Goal: Task Accomplishment & Management: Manage account settings

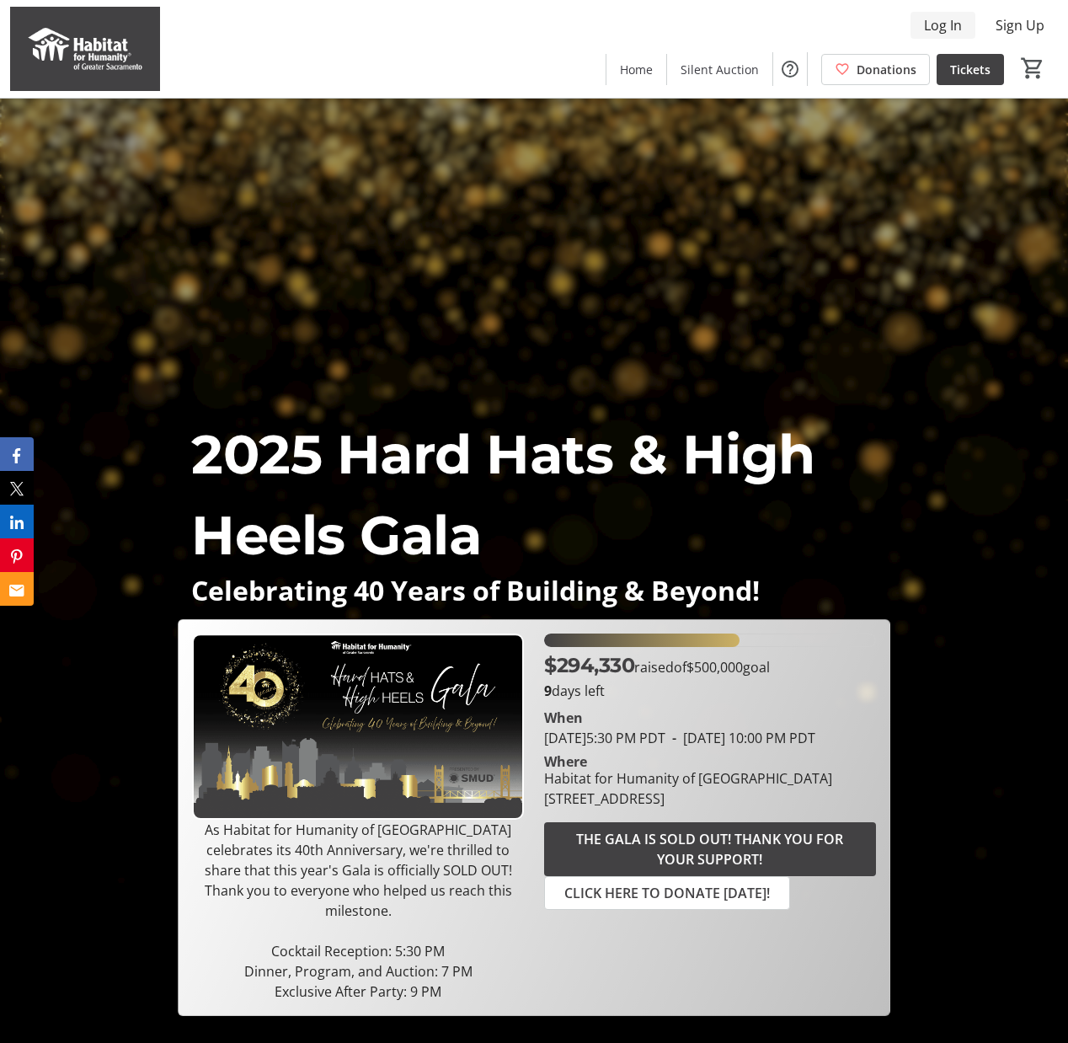
click at [798, 22] on span "Log In" at bounding box center [943, 25] width 38 height 20
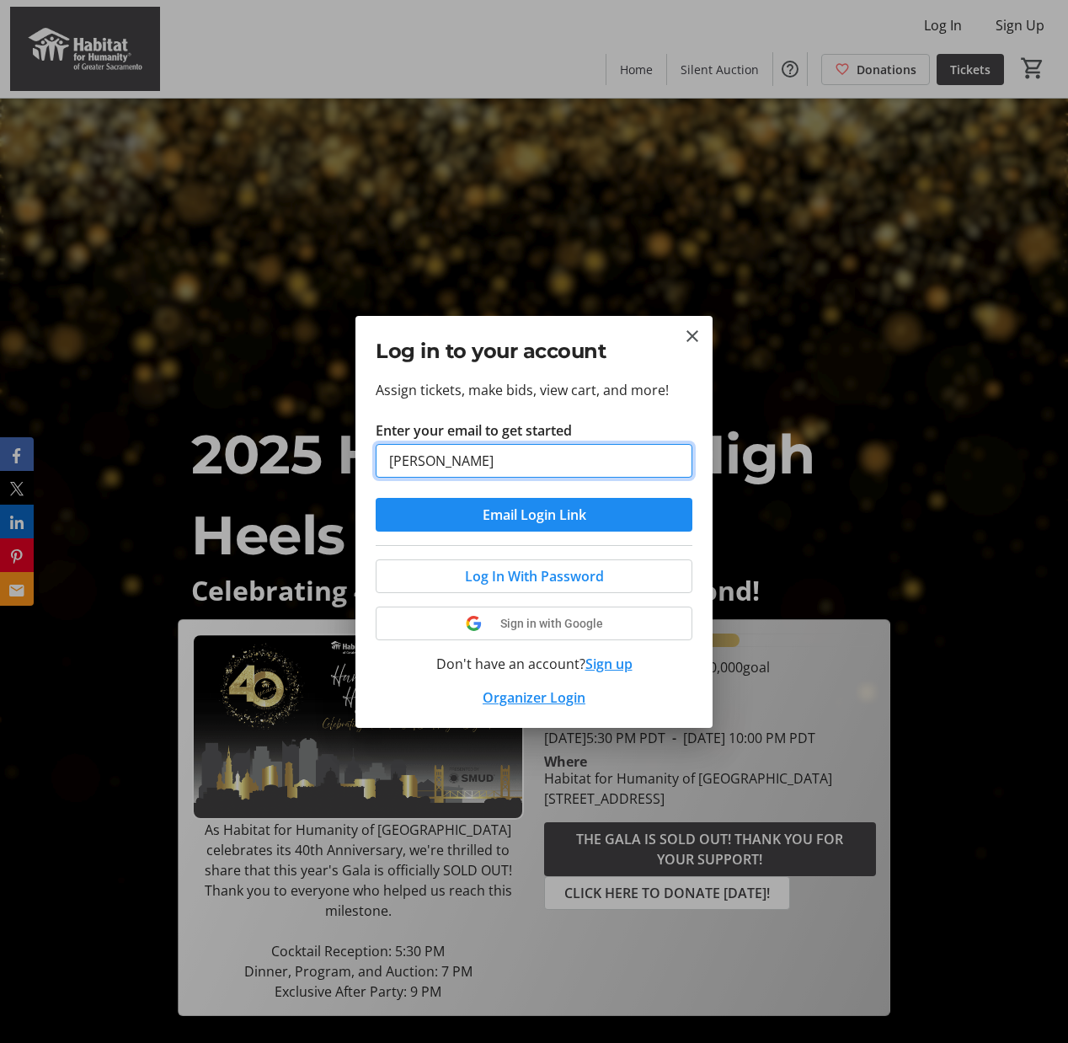
type input "[PERSON_NAME][EMAIL_ADDRESS][DOMAIN_NAME]"
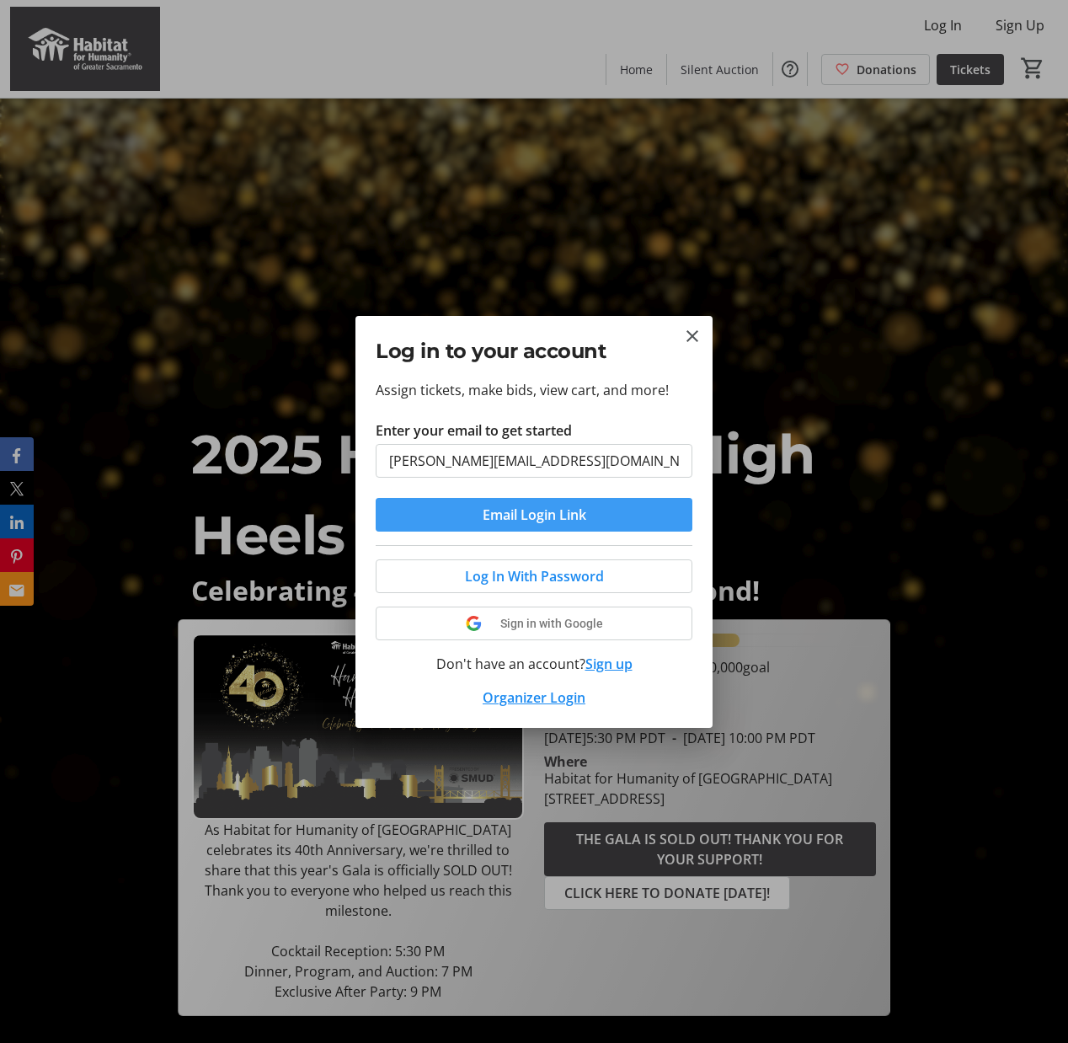
click at [554, 516] on span "Email Login Link" at bounding box center [535, 515] width 104 height 20
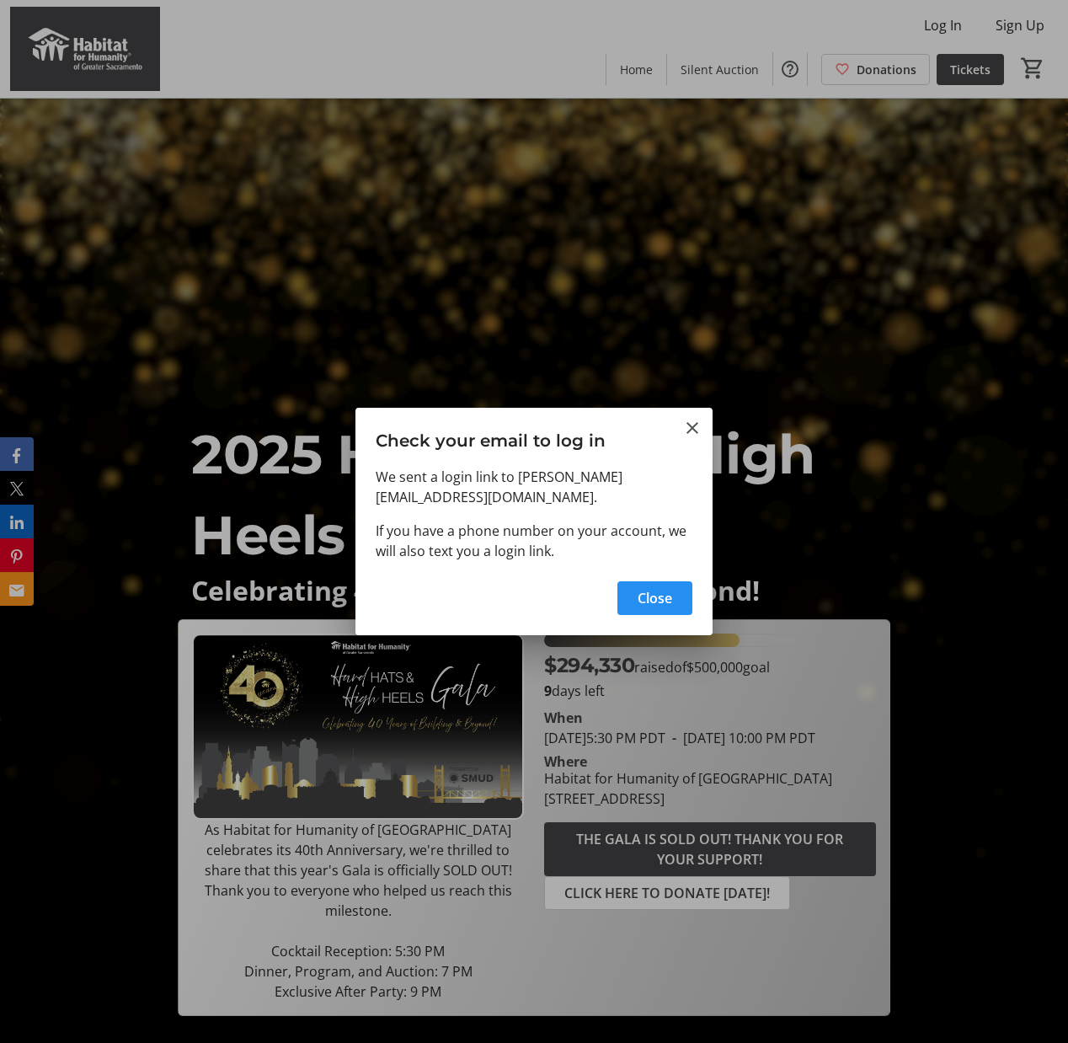
click at [660, 599] on span "Close" at bounding box center [655, 598] width 35 height 20
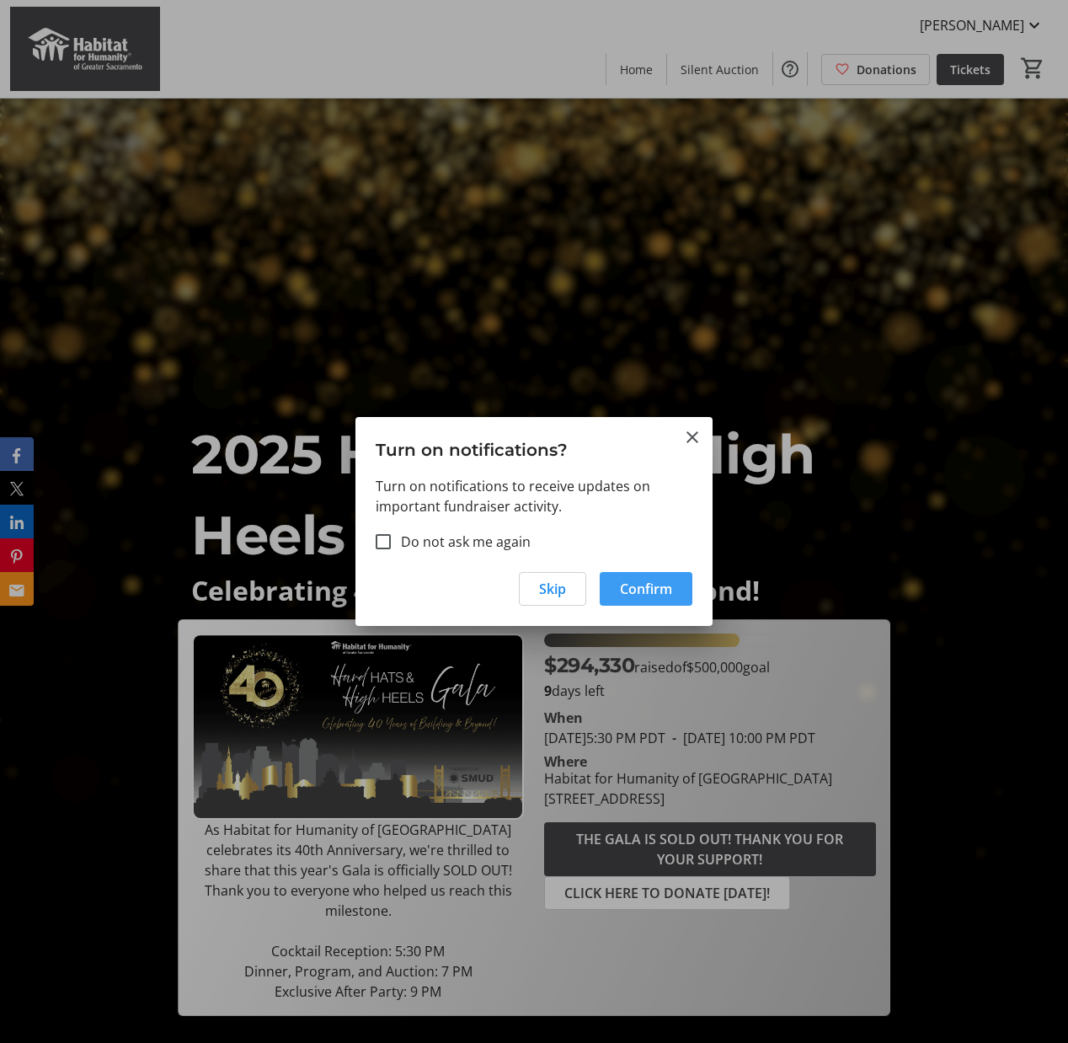
click at [638, 588] on span "Confirm" at bounding box center [646, 589] width 52 height 20
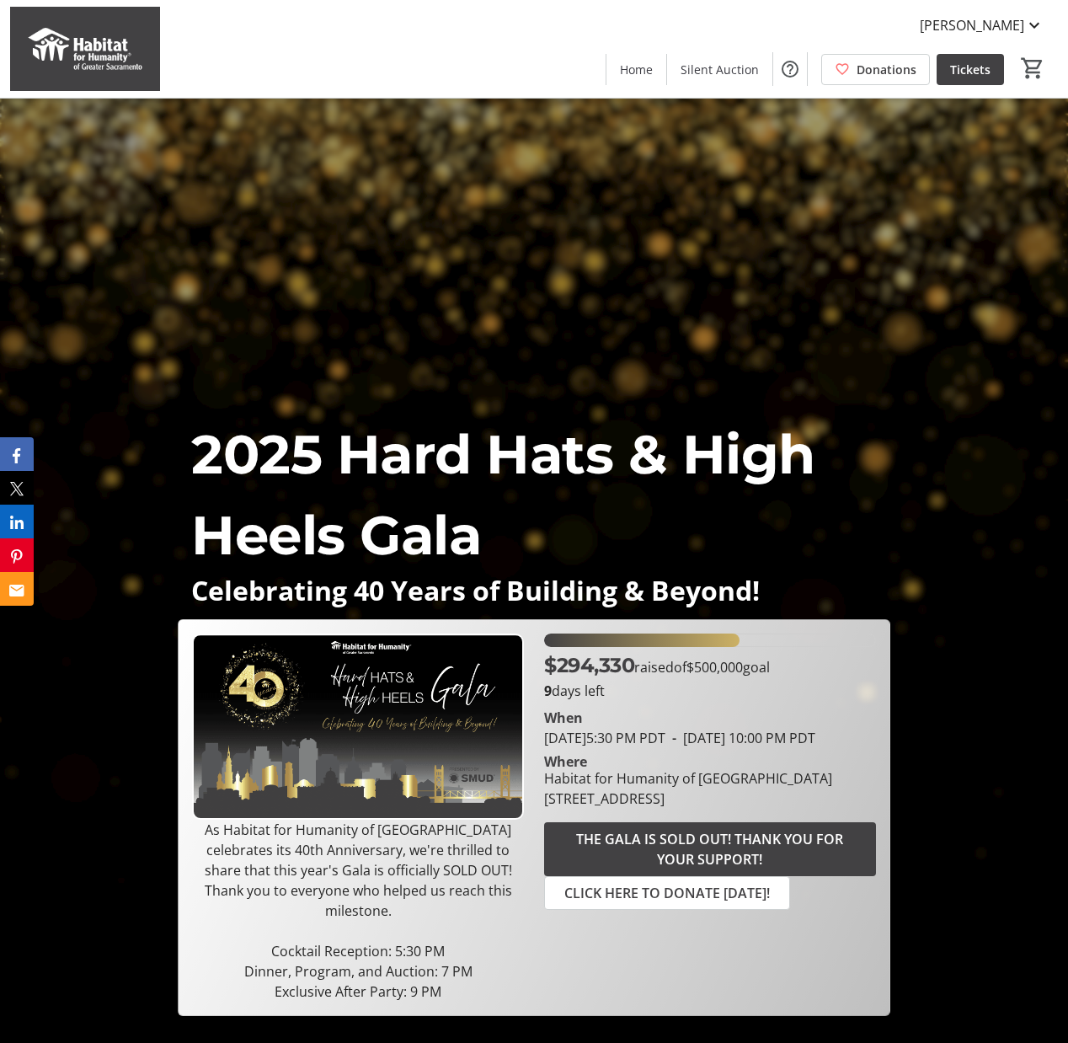
click at [498, 49] on div "Erika Morris Home Silent Auction Donations Tickets 0" at bounding box center [534, 49] width 1068 height 98
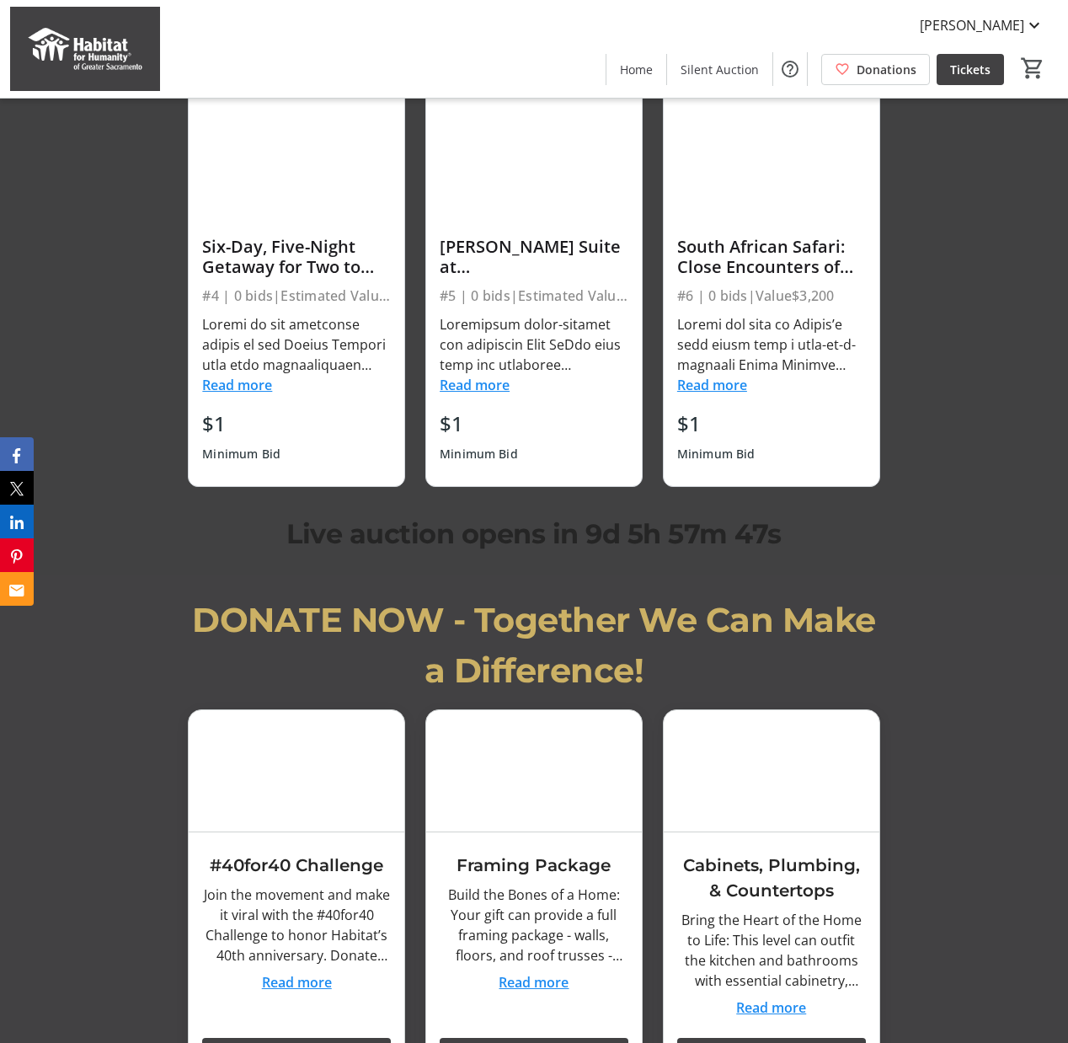
scroll to position [2611, 0]
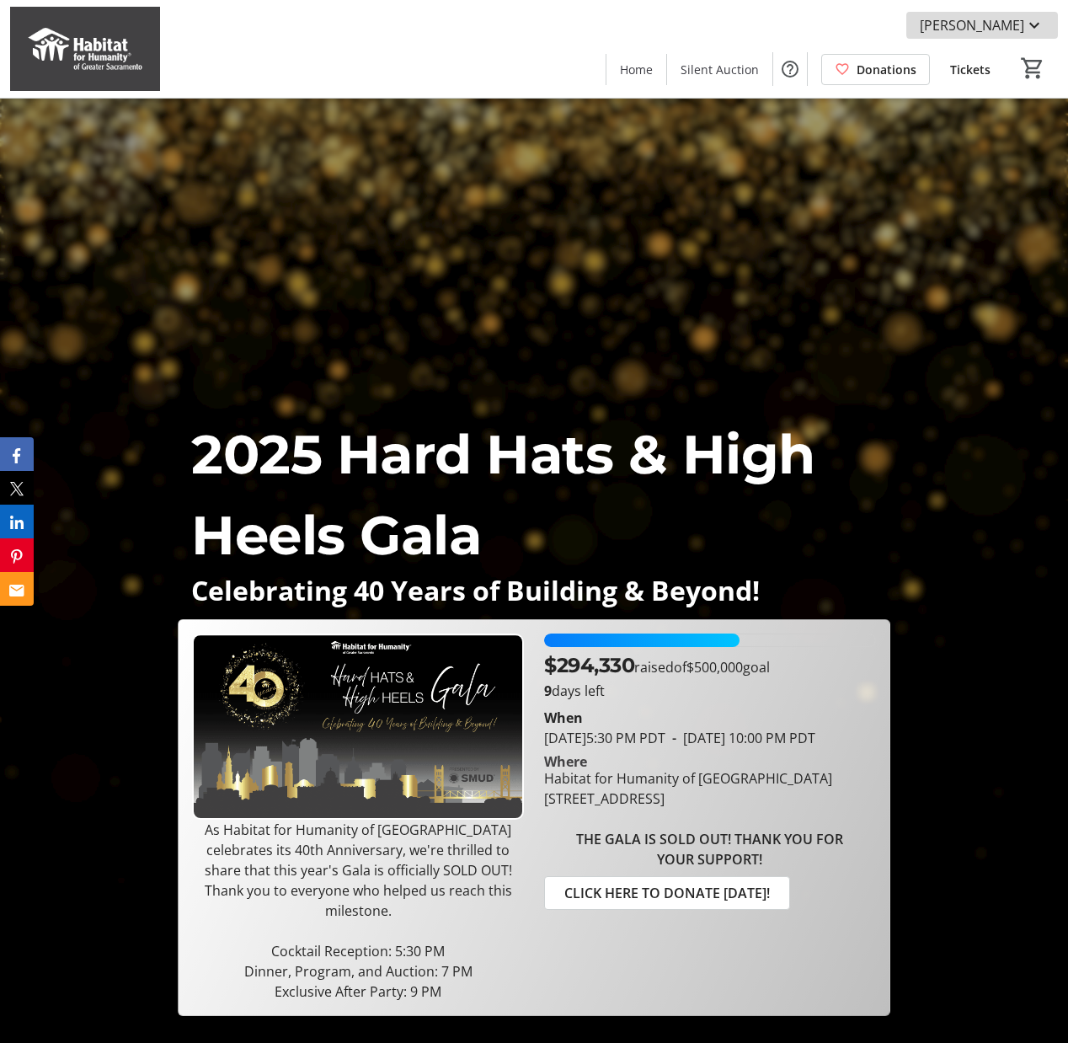
click at [1030, 24] on mat-icon at bounding box center [1034, 25] width 20 height 20
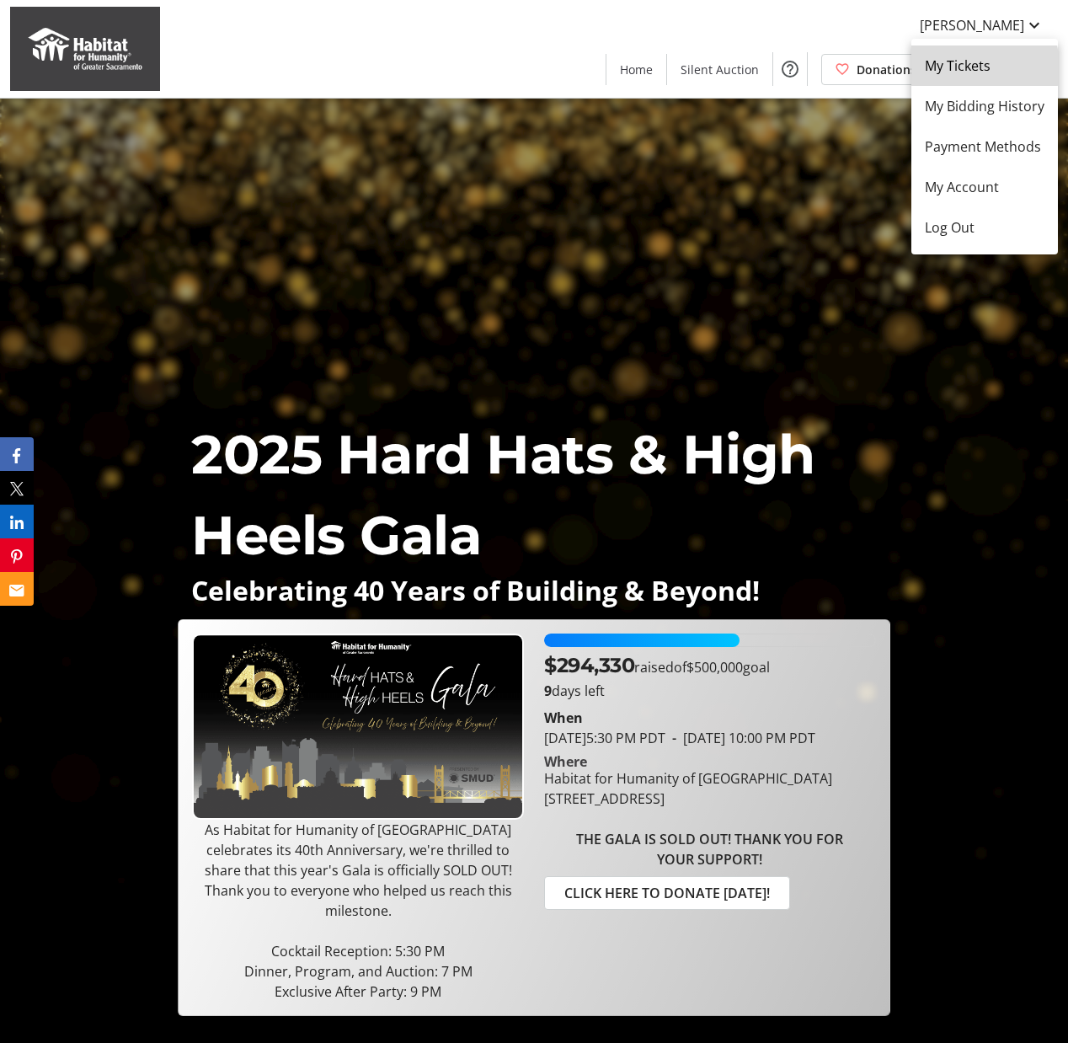
click at [965, 67] on span "My Tickets" at bounding box center [985, 66] width 120 height 20
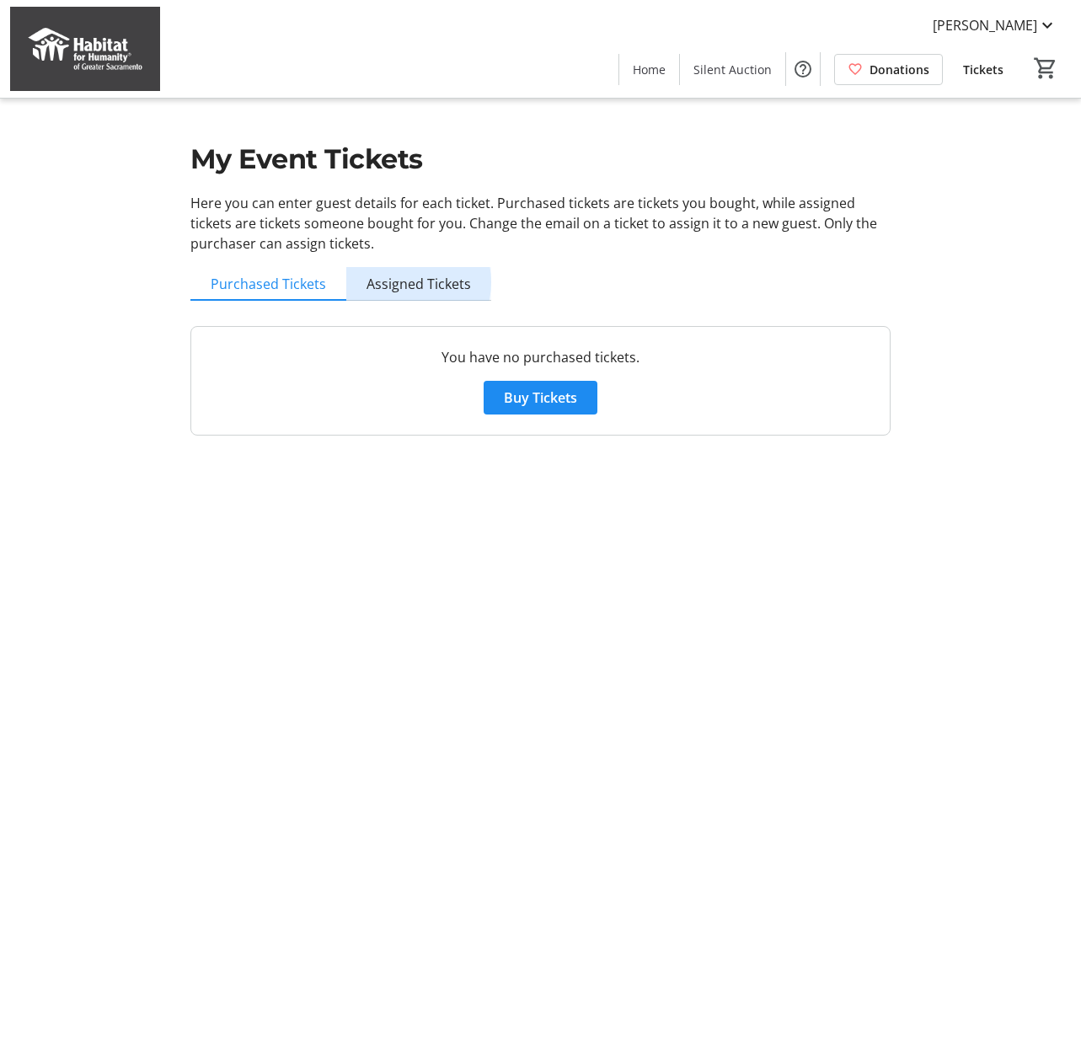
click at [399, 282] on span "Assigned Tickets" at bounding box center [418, 283] width 104 height 13
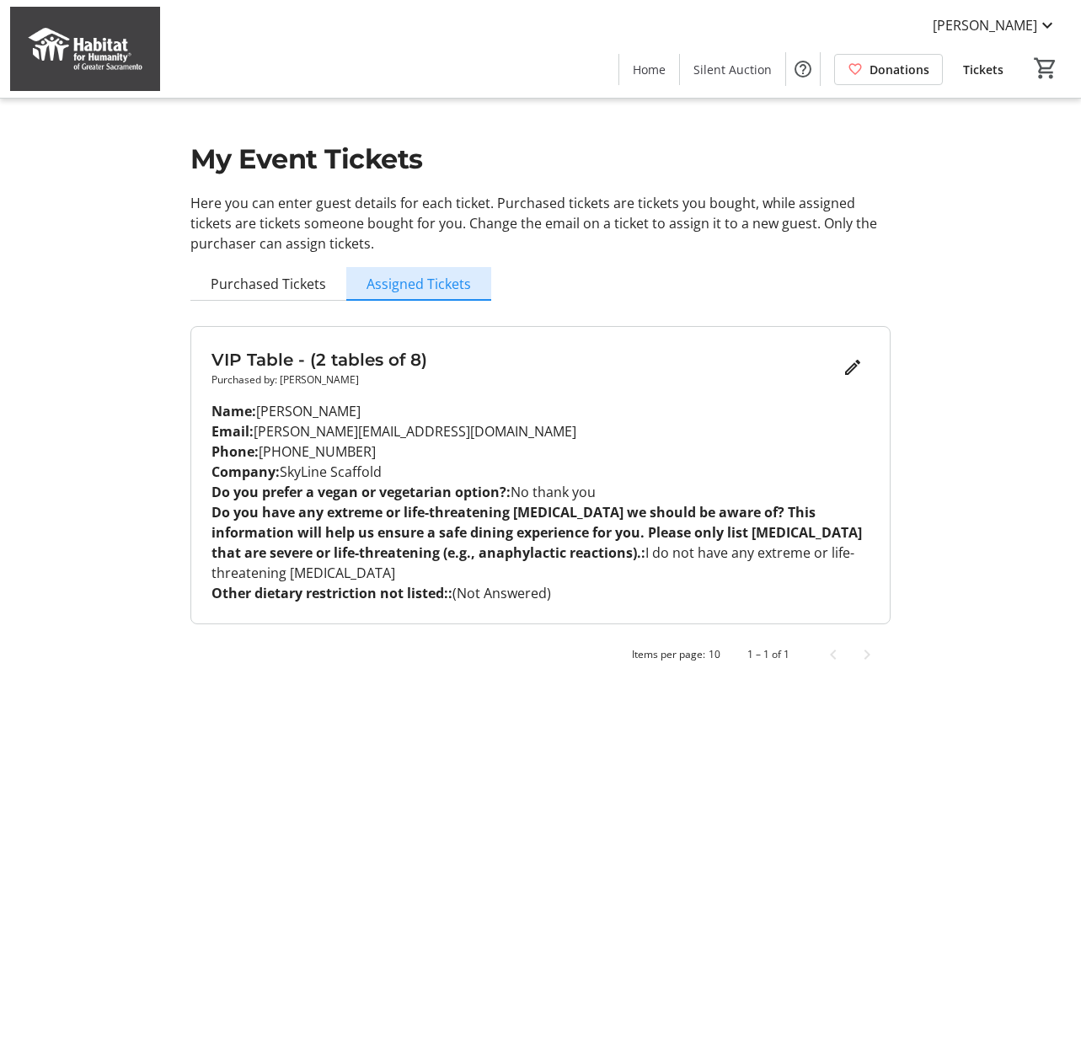
click at [416, 286] on span "Assigned Tickets" at bounding box center [418, 283] width 104 height 13
click at [254, 279] on span "Purchased Tickets" at bounding box center [268, 283] width 115 height 13
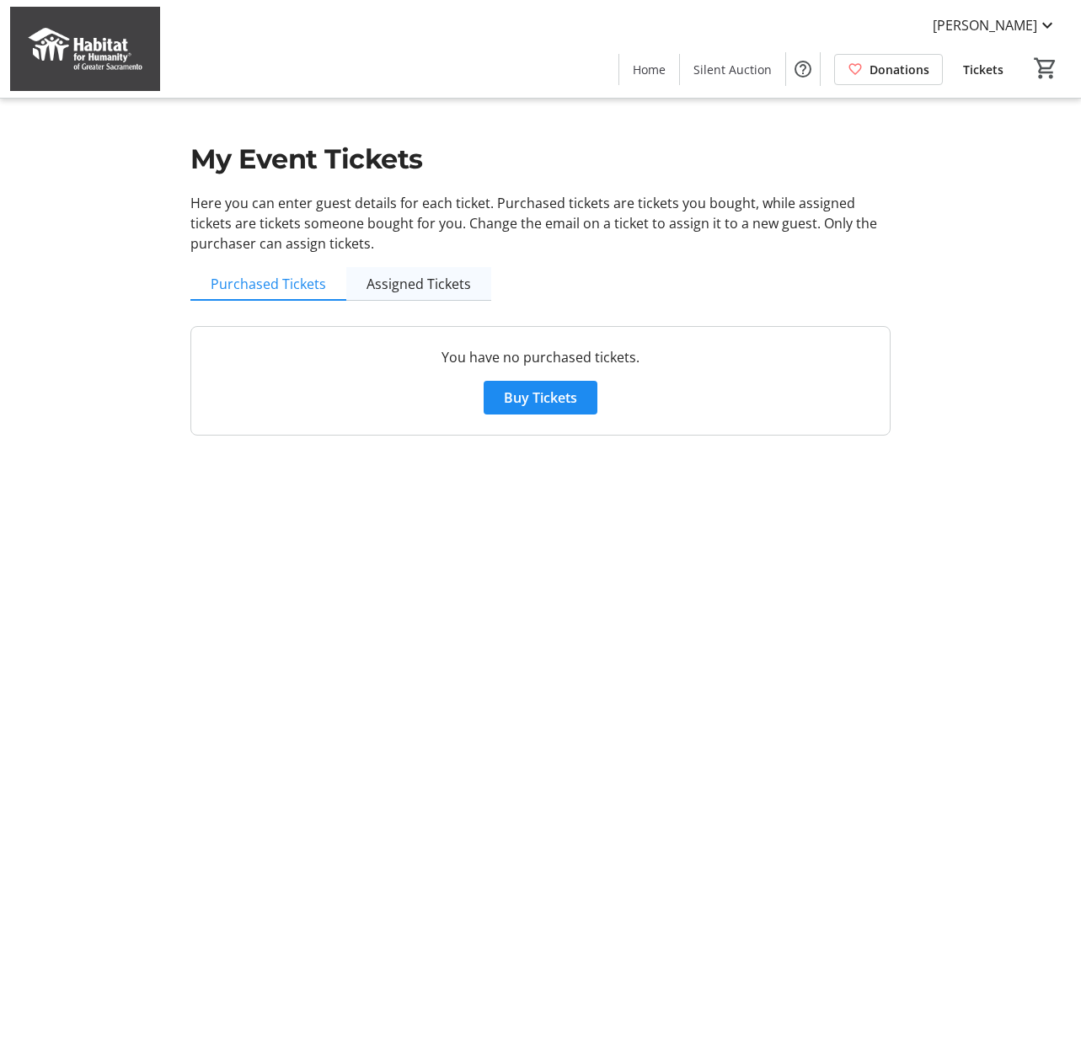
click at [398, 277] on span "Assigned Tickets" at bounding box center [418, 283] width 104 height 13
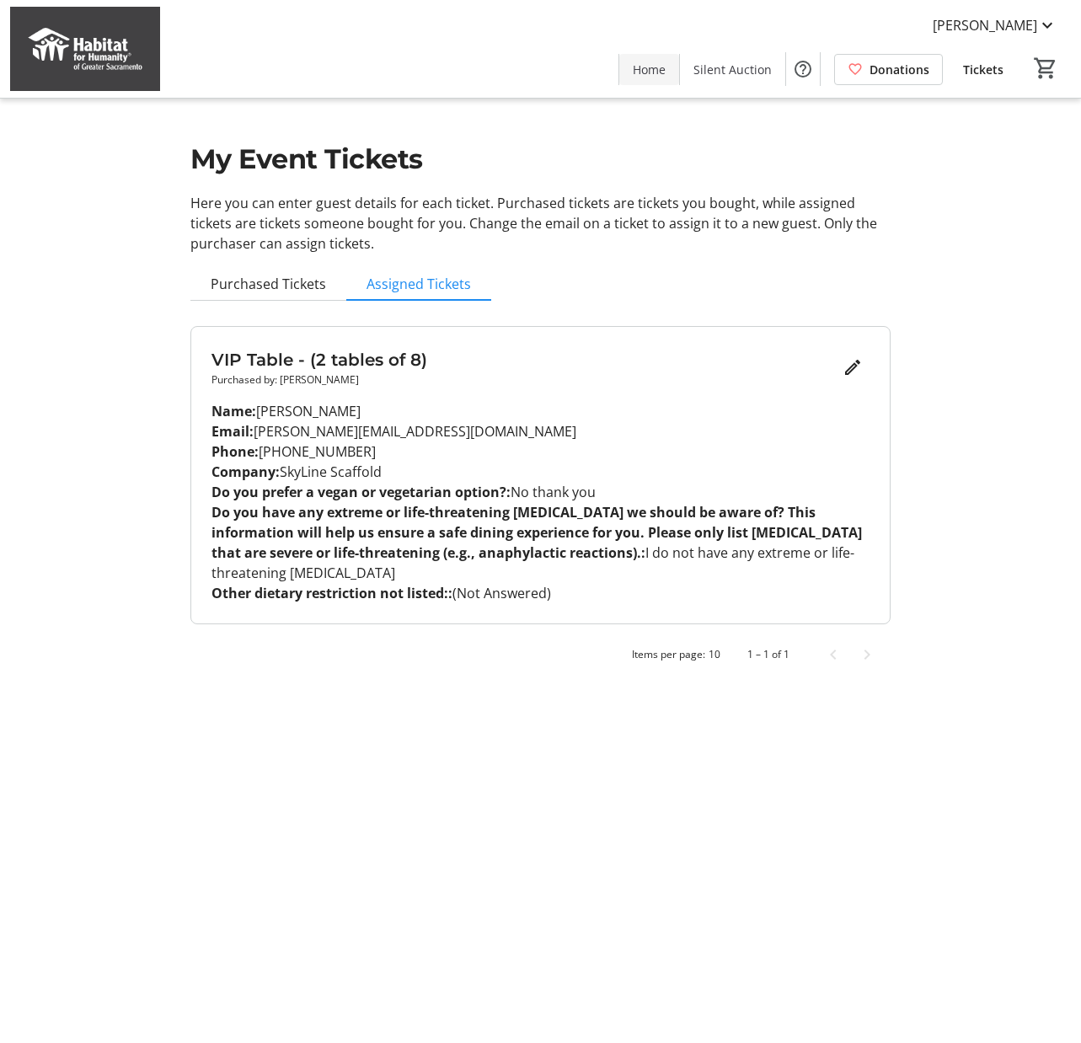
click at [648, 70] on span "Home" at bounding box center [649, 70] width 33 height 18
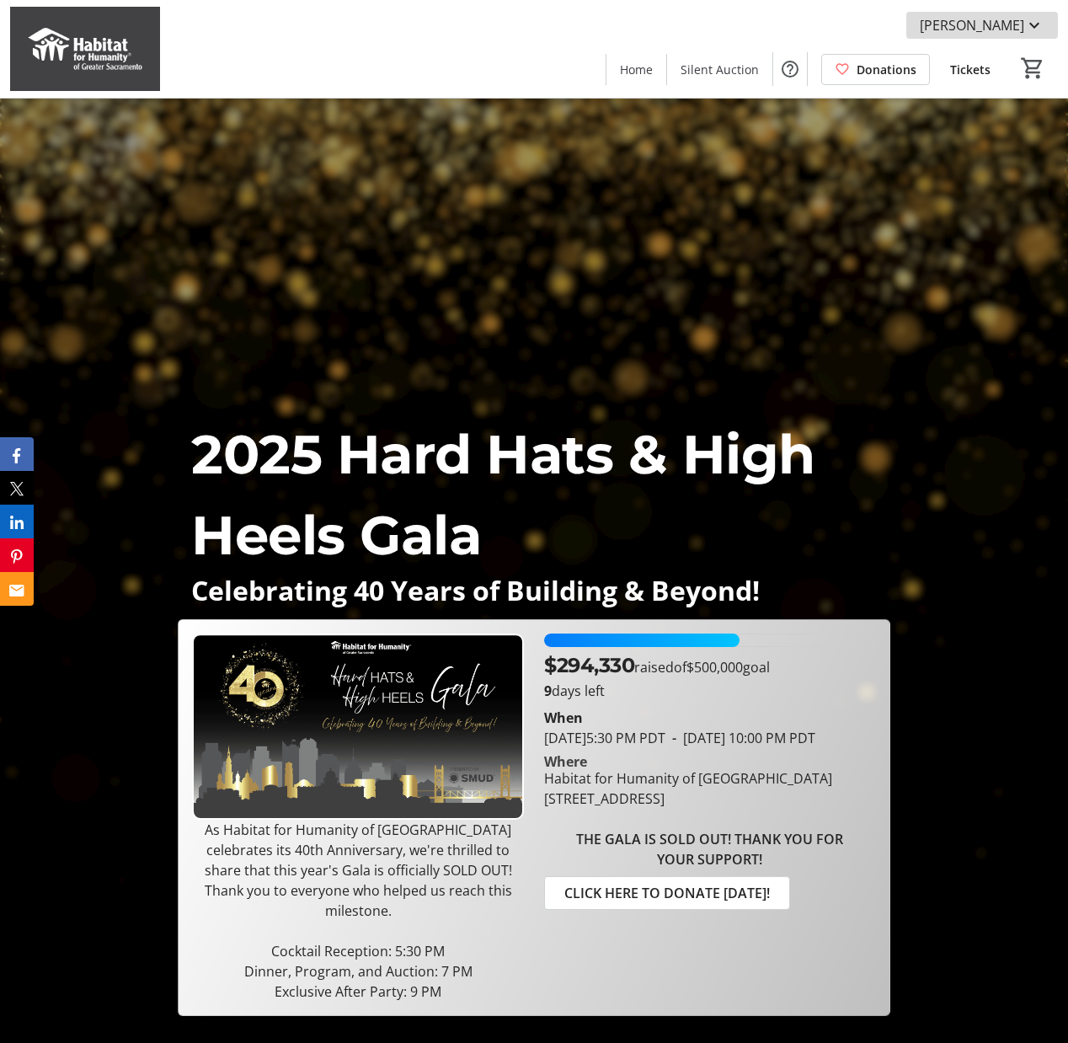
click at [1032, 19] on mat-icon at bounding box center [1034, 25] width 20 height 20
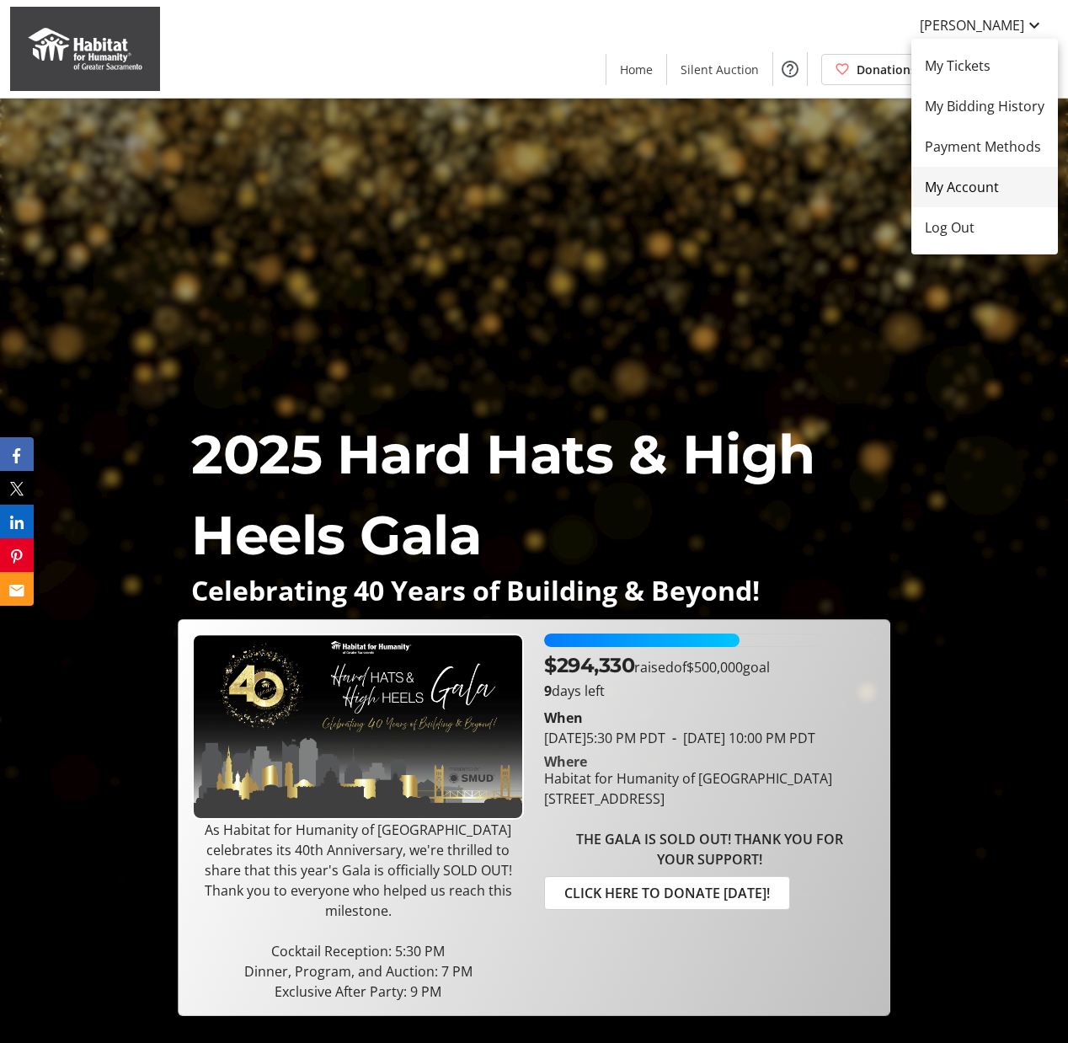
click at [947, 181] on span "My Account" at bounding box center [985, 187] width 120 height 20
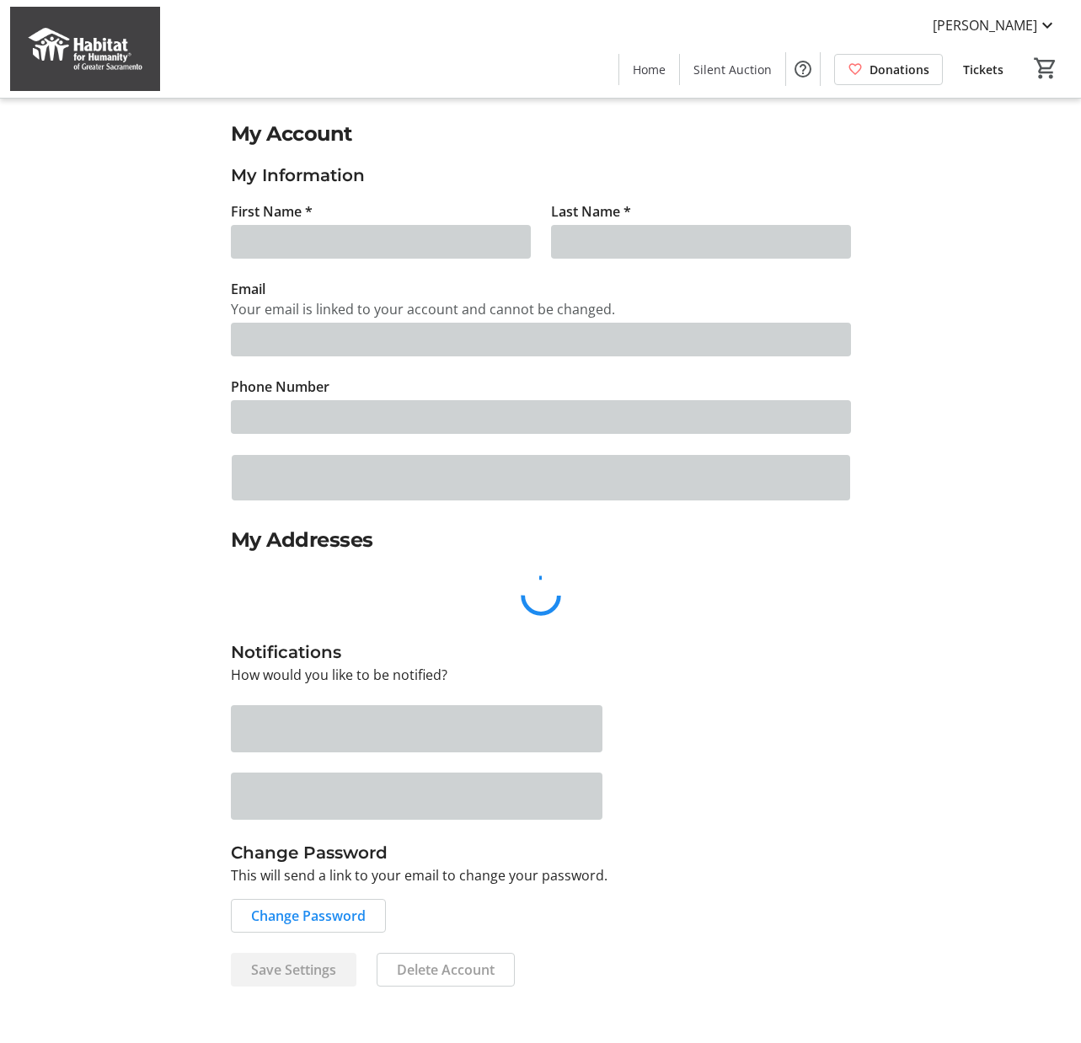
type input "[PERSON_NAME]"
type input "[PERSON_NAME][EMAIL_ADDRESS][DOMAIN_NAME]"
type input "[PHONE_NUMBER]"
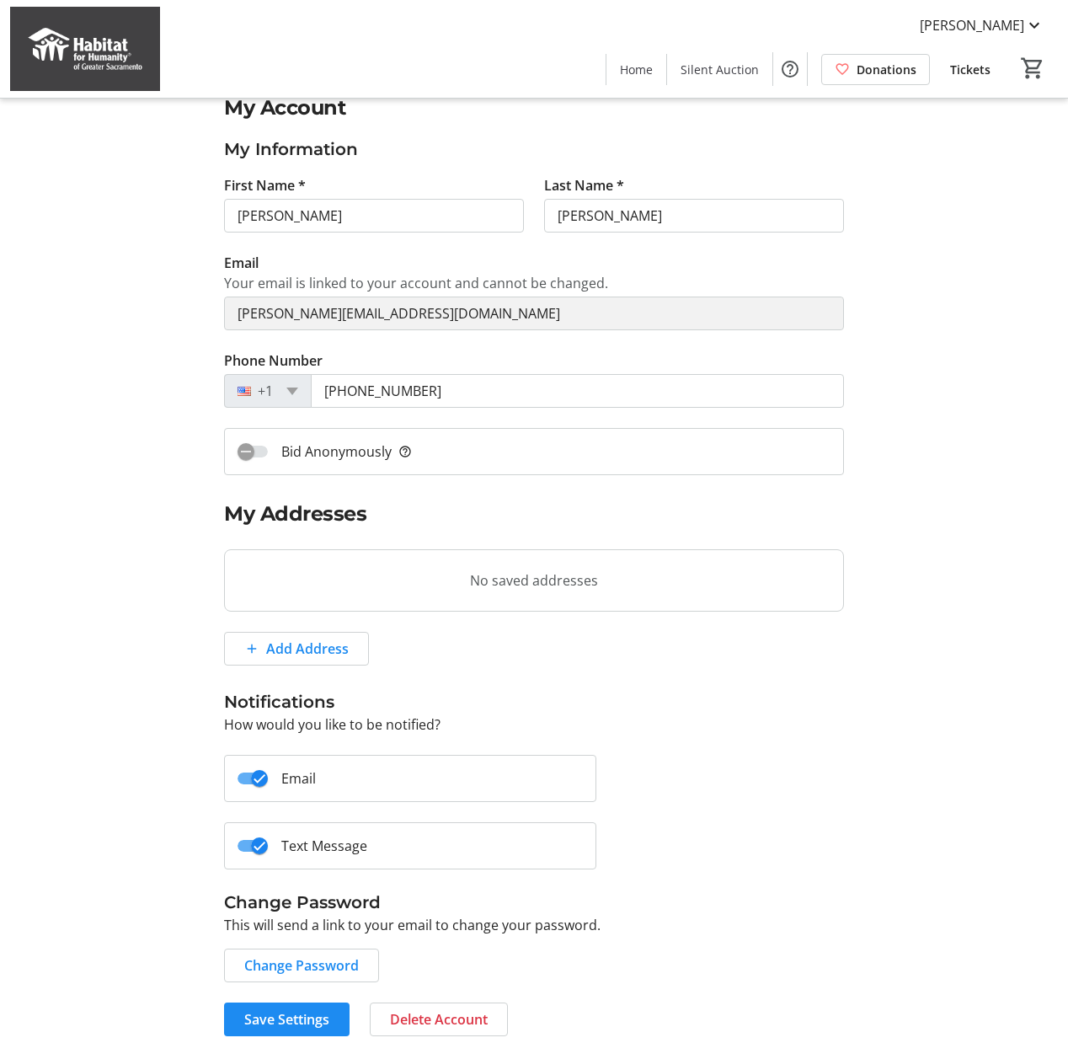
scroll to position [40, 0]
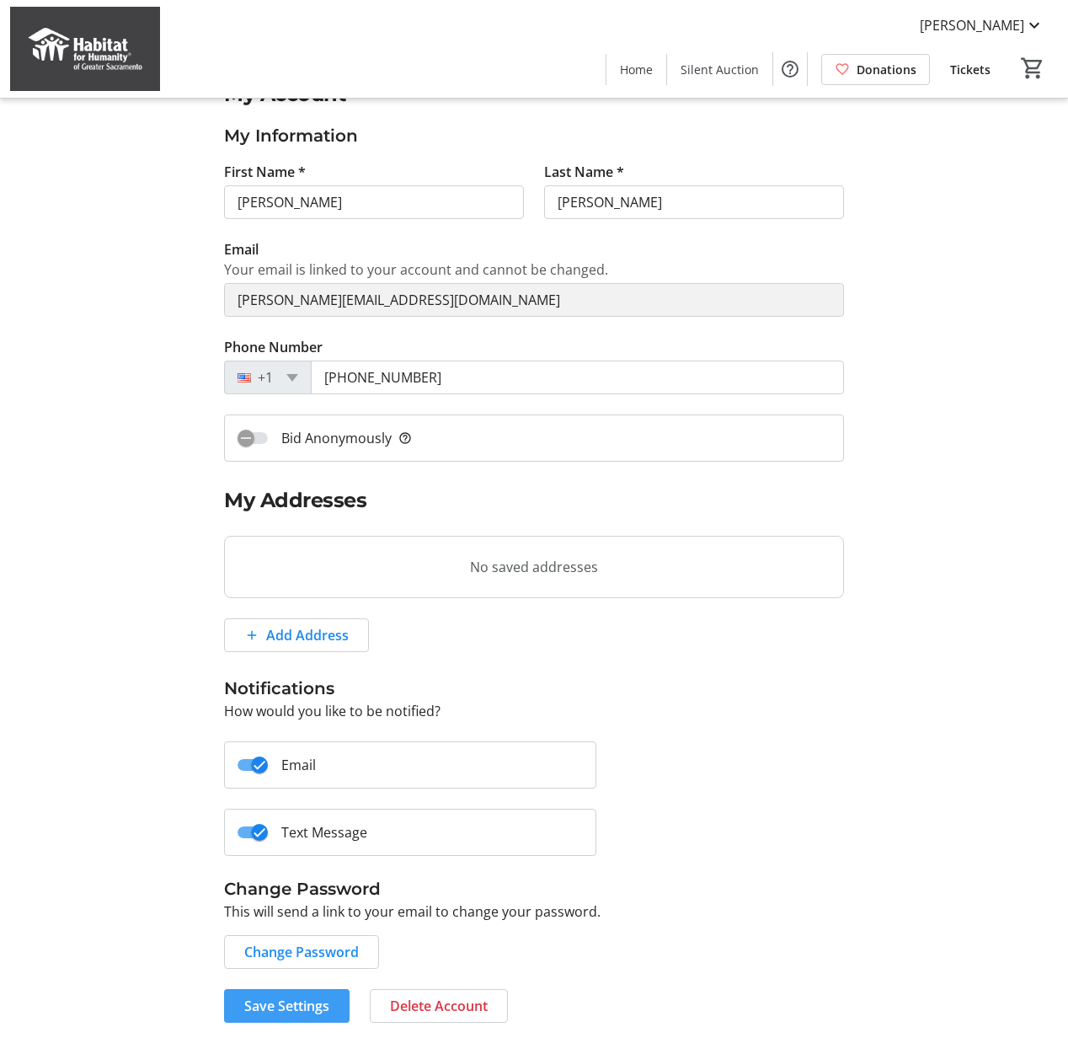
click at [285, 1004] on span "Save Settings" at bounding box center [286, 1006] width 85 height 20
click at [1030, 23] on mat-icon at bounding box center [1034, 25] width 20 height 20
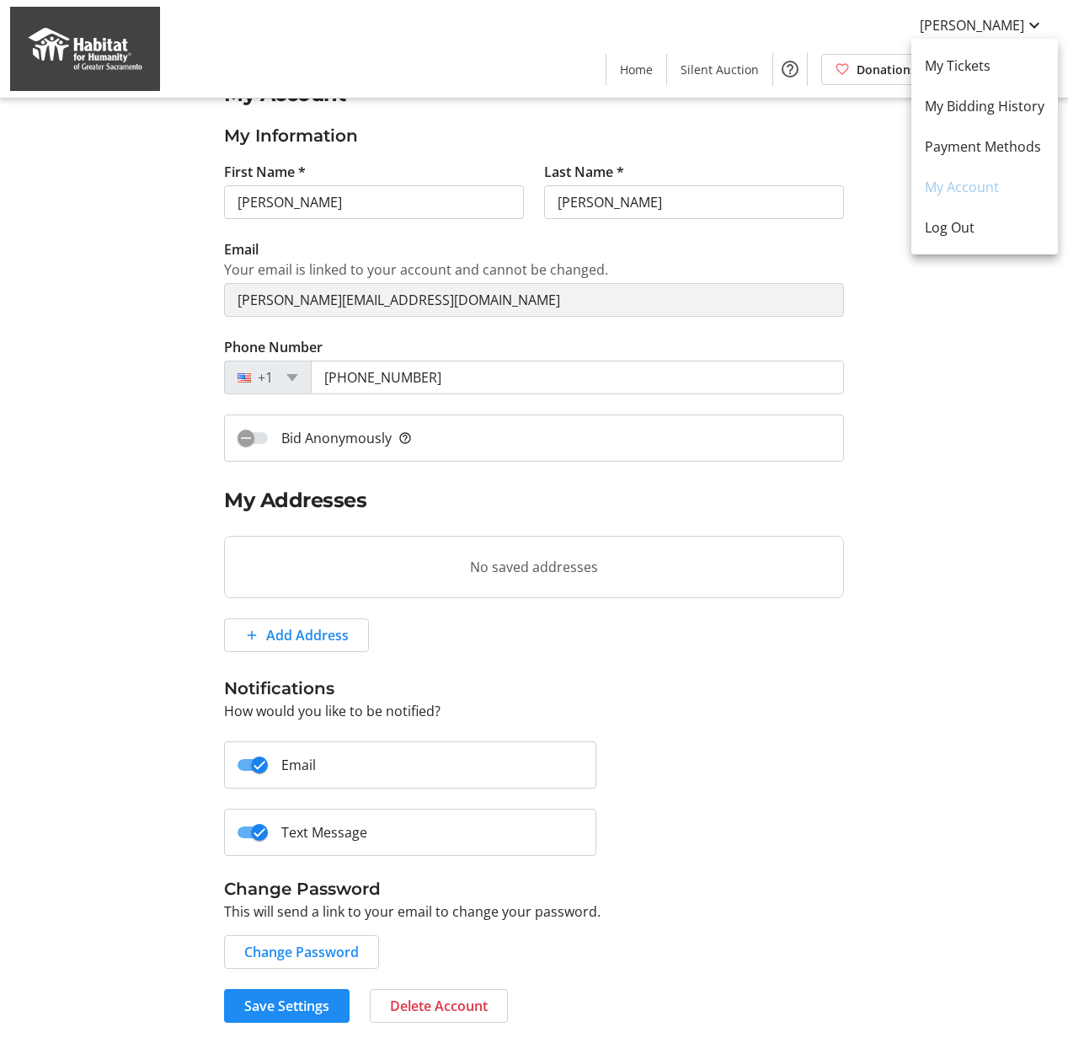
click at [923, 345] on div at bounding box center [534, 521] width 1068 height 1043
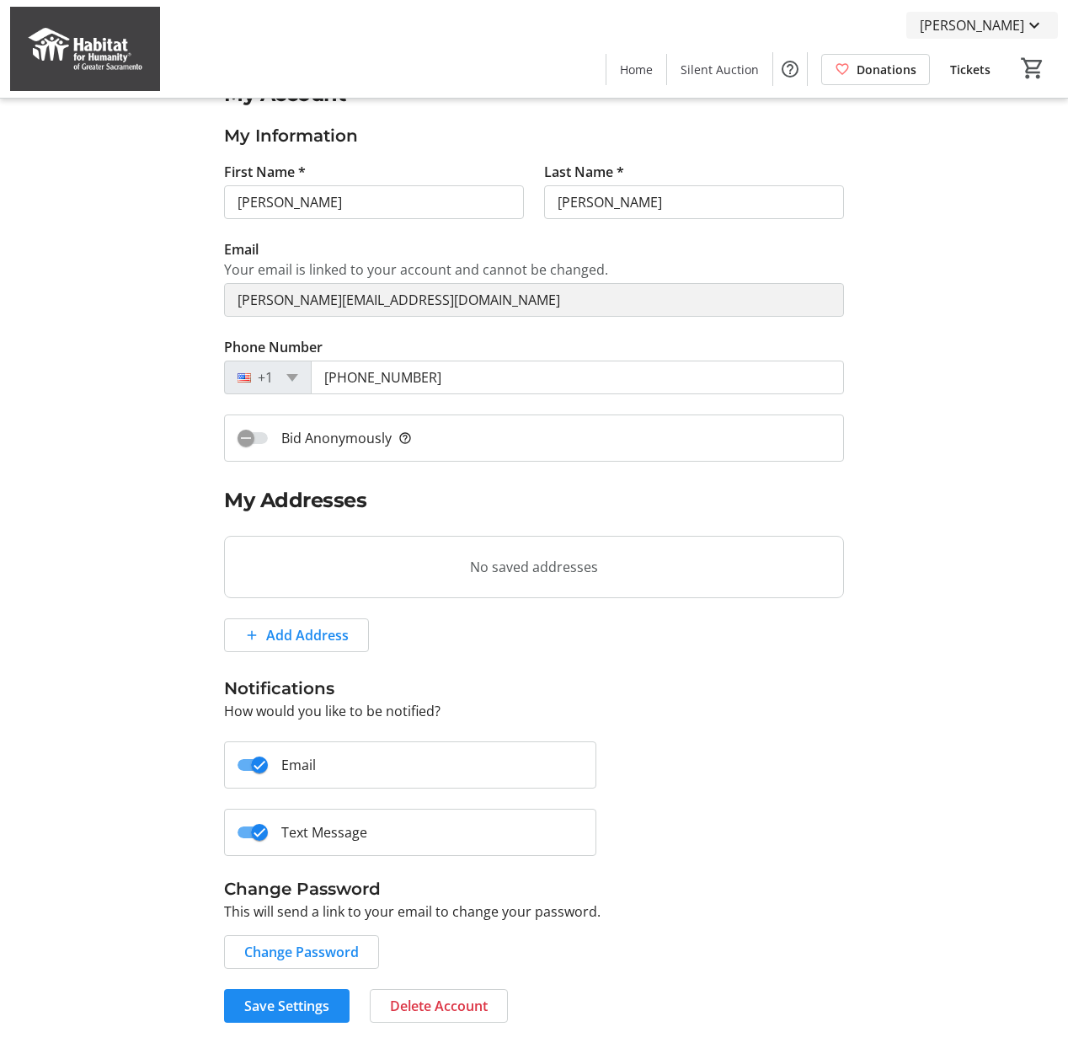
click at [1029, 24] on mat-icon at bounding box center [1034, 25] width 20 height 20
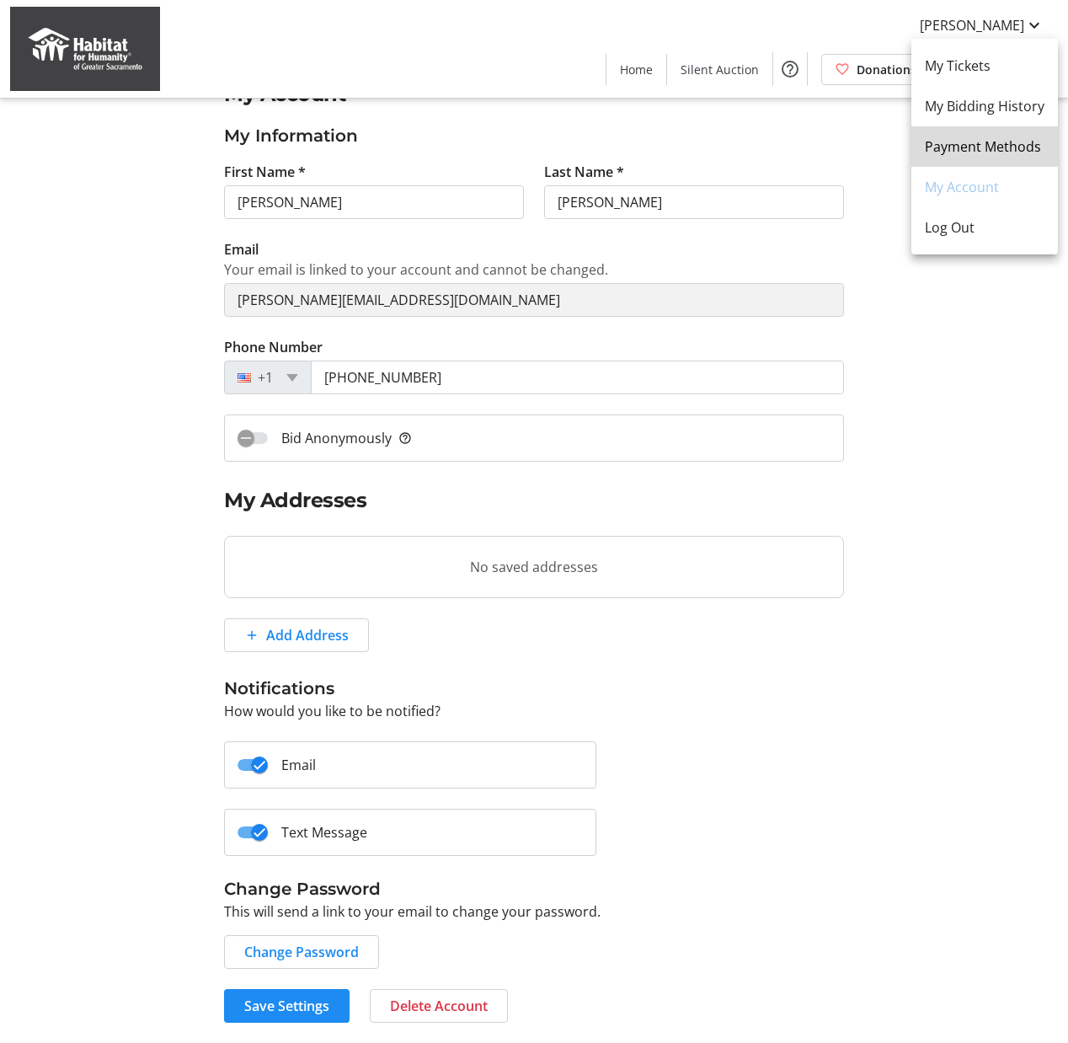
click at [986, 145] on span "Payment Methods" at bounding box center [985, 146] width 120 height 20
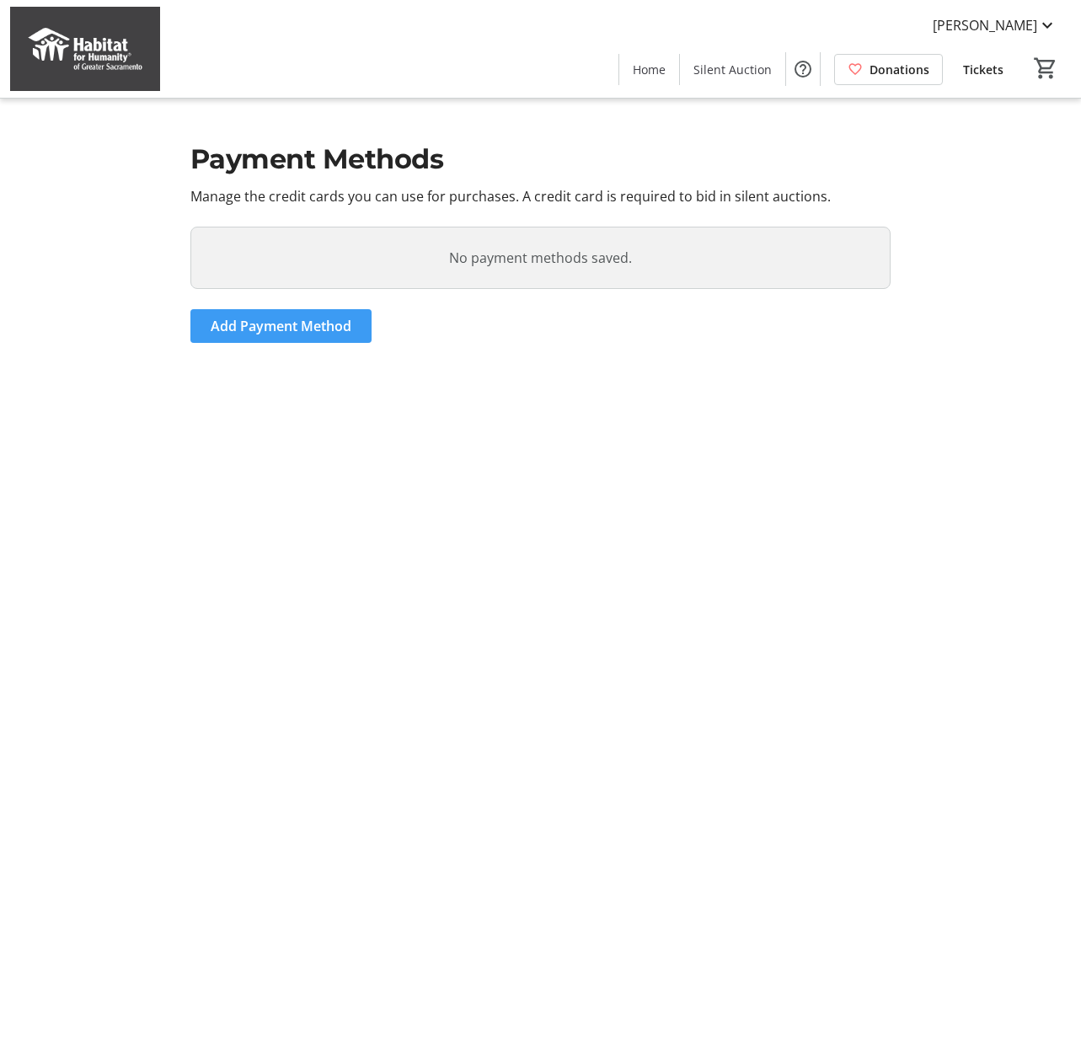
click at [234, 323] on span "Add Payment Method" at bounding box center [281, 326] width 141 height 20
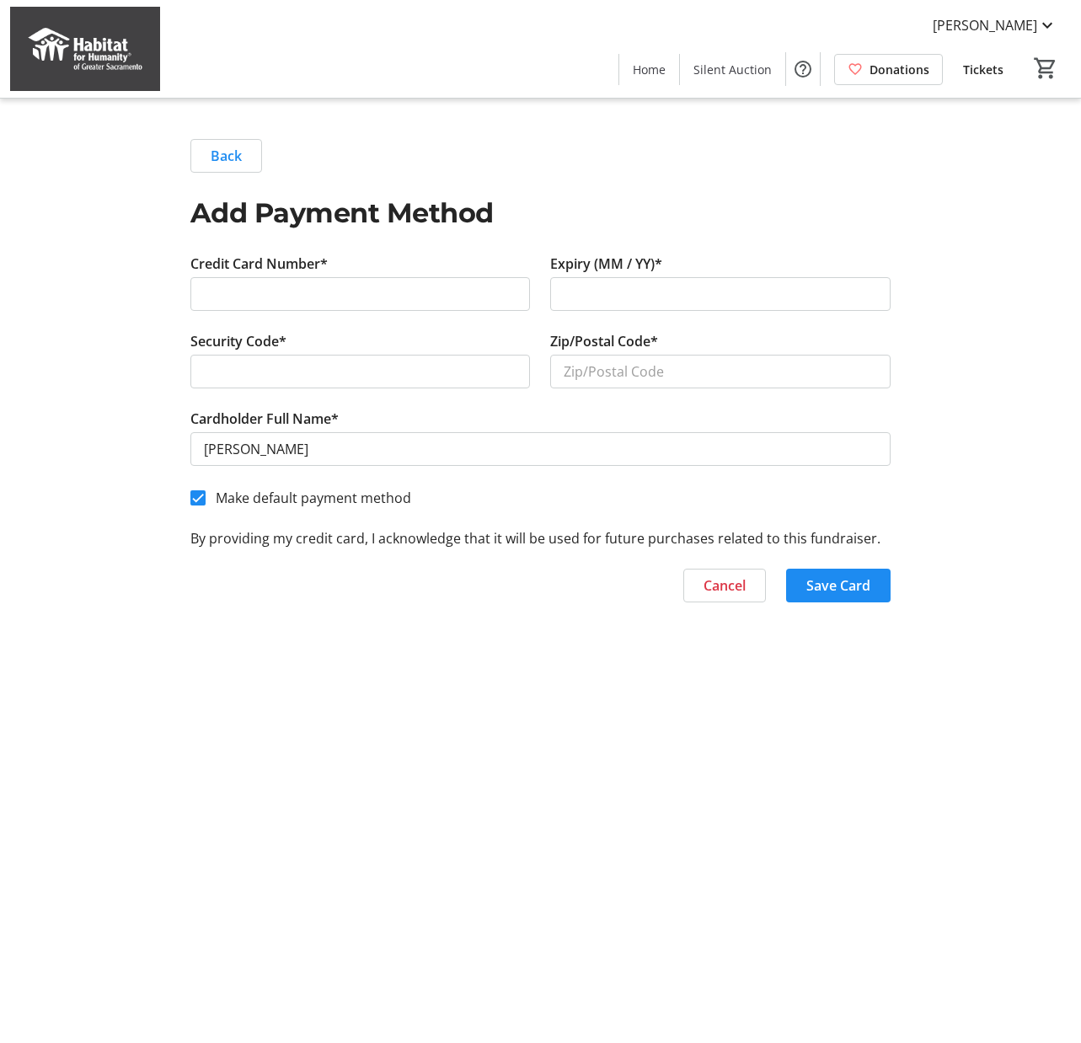
click at [596, 395] on tr-form-field "Zip/Postal Code*" at bounding box center [720, 369] width 340 height 77
click at [589, 377] on input "Zip/Postal Code*" at bounding box center [720, 372] width 340 height 34
type input "95829"
click at [839, 582] on span "Save Card" at bounding box center [838, 585] width 64 height 20
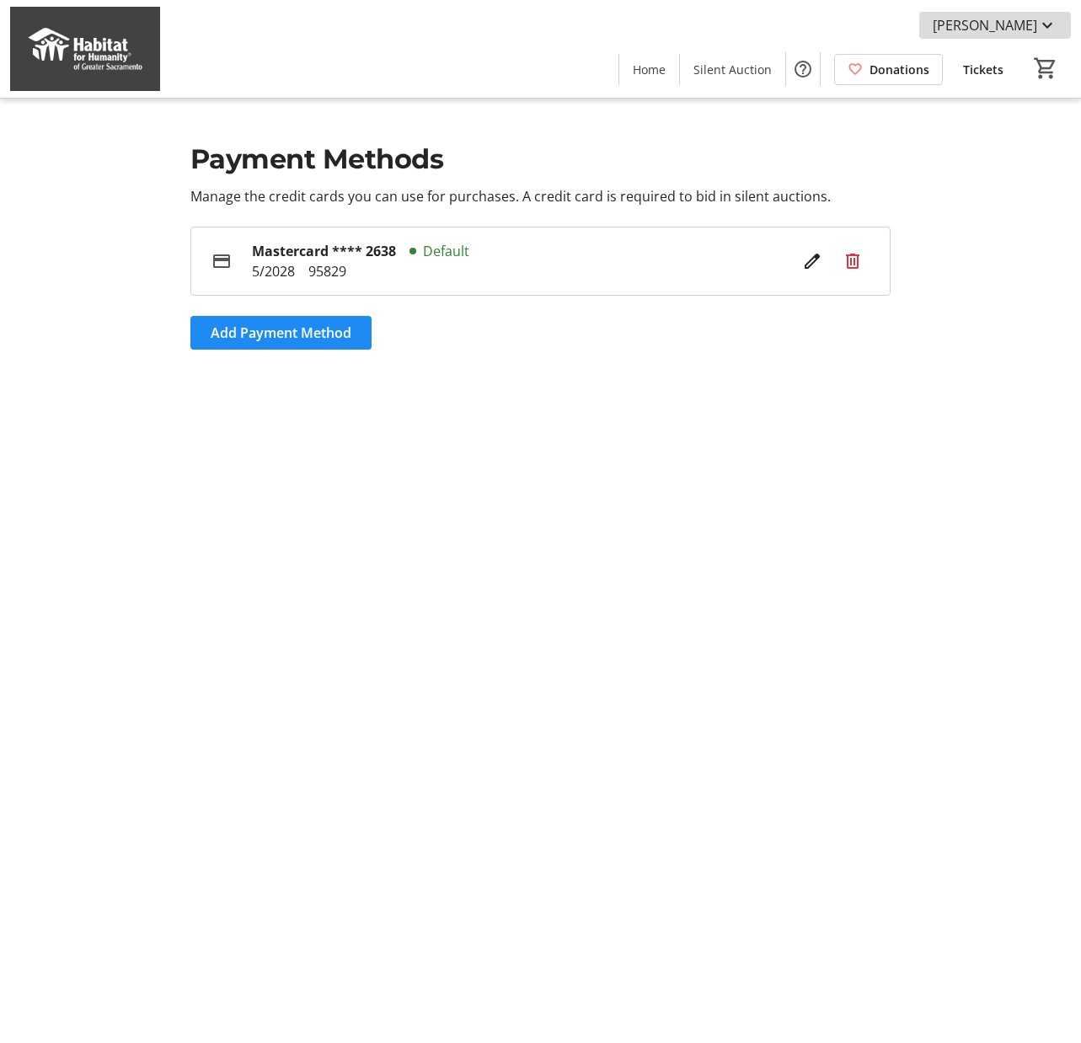
click at [1045, 22] on mat-icon at bounding box center [1047, 25] width 20 height 20
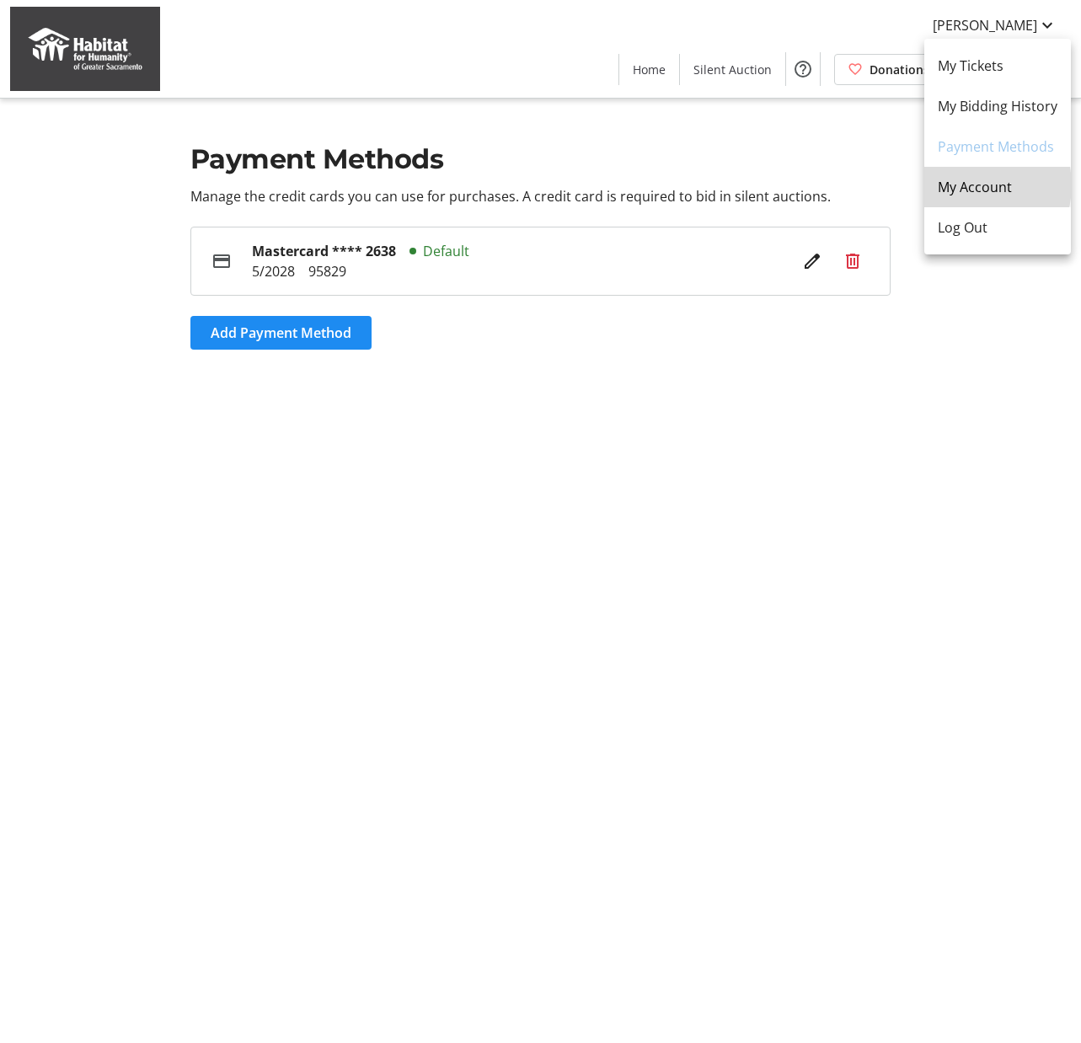
click at [975, 185] on span "My Account" at bounding box center [998, 187] width 120 height 20
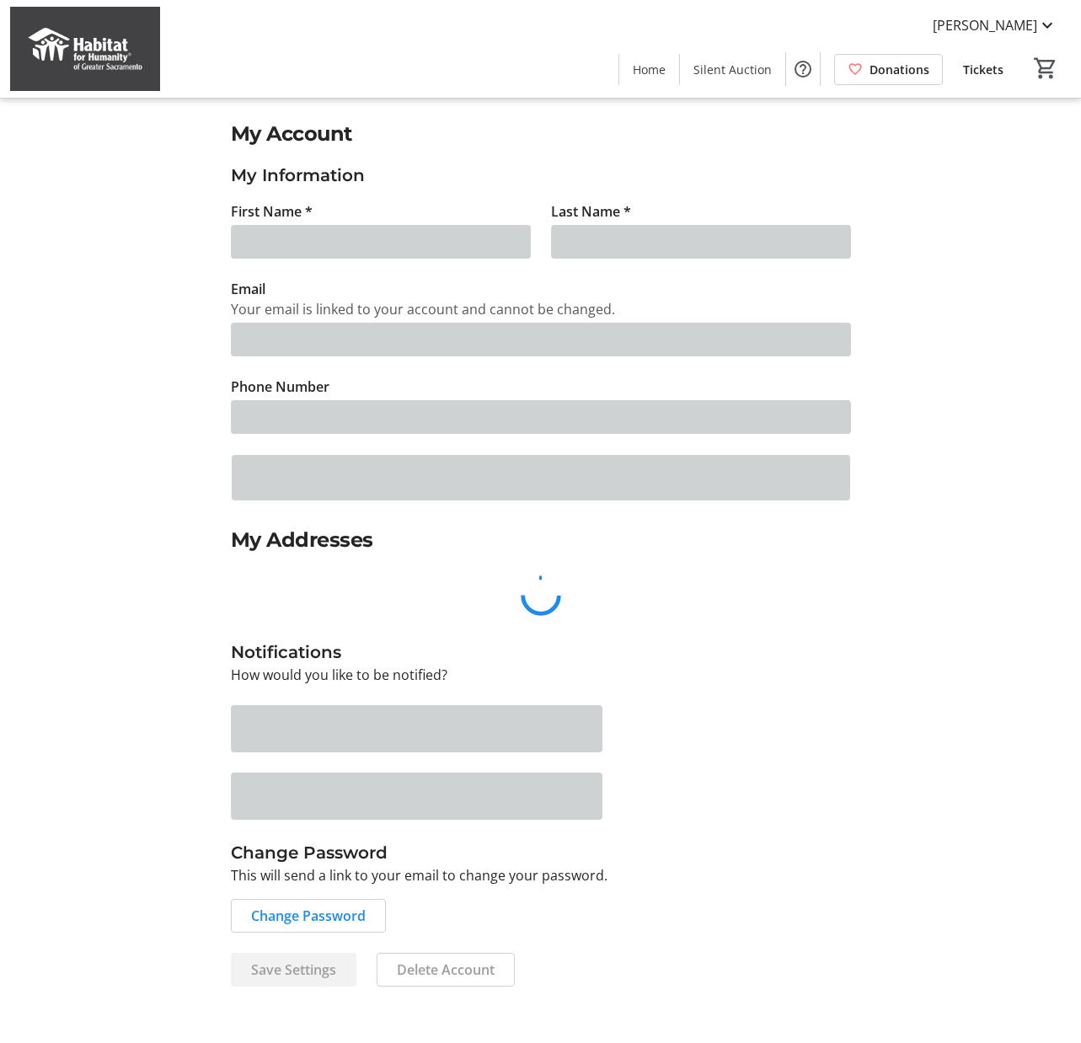
type input "[PERSON_NAME]"
type input "[PERSON_NAME][EMAIL_ADDRESS][DOMAIN_NAME]"
type input "[PHONE_NUMBER]"
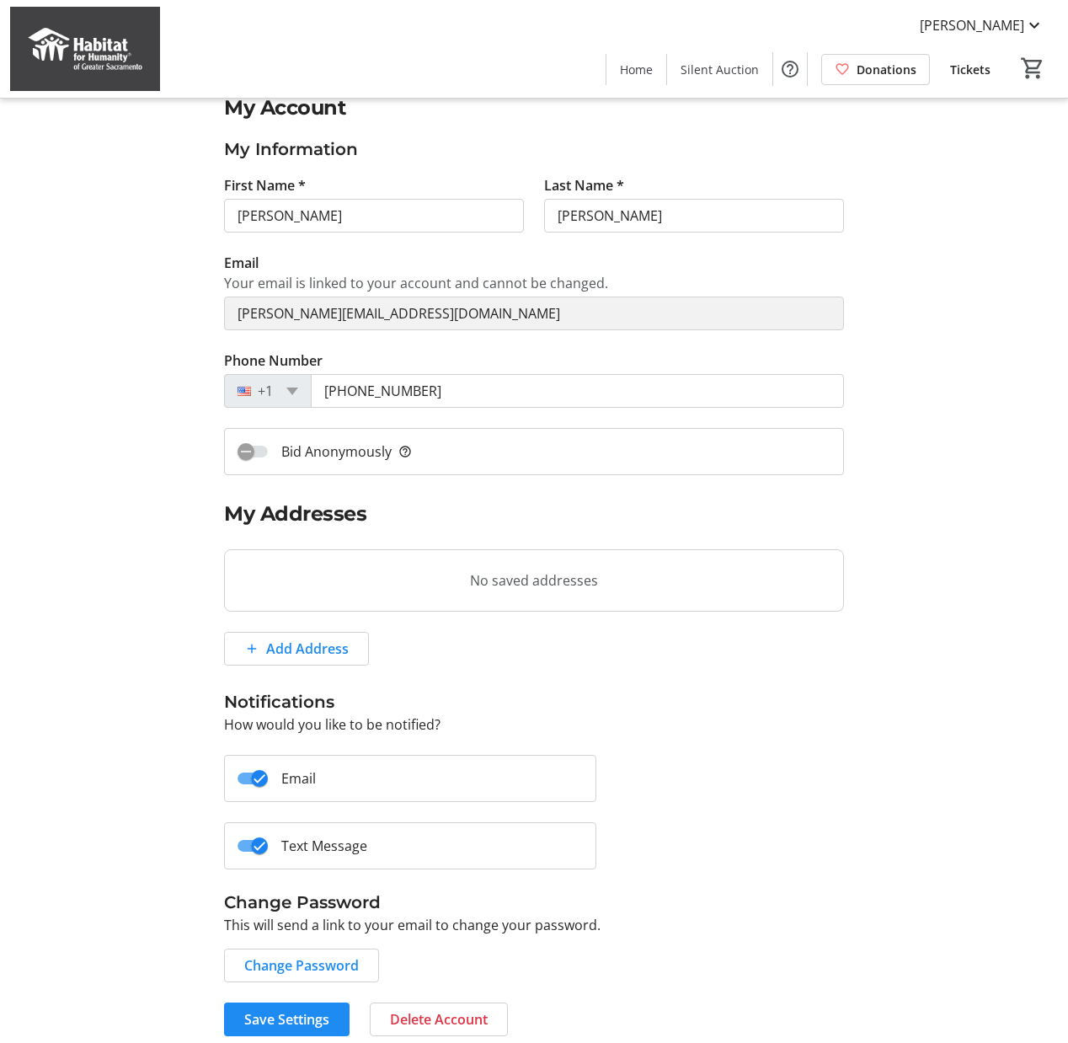
scroll to position [40, 0]
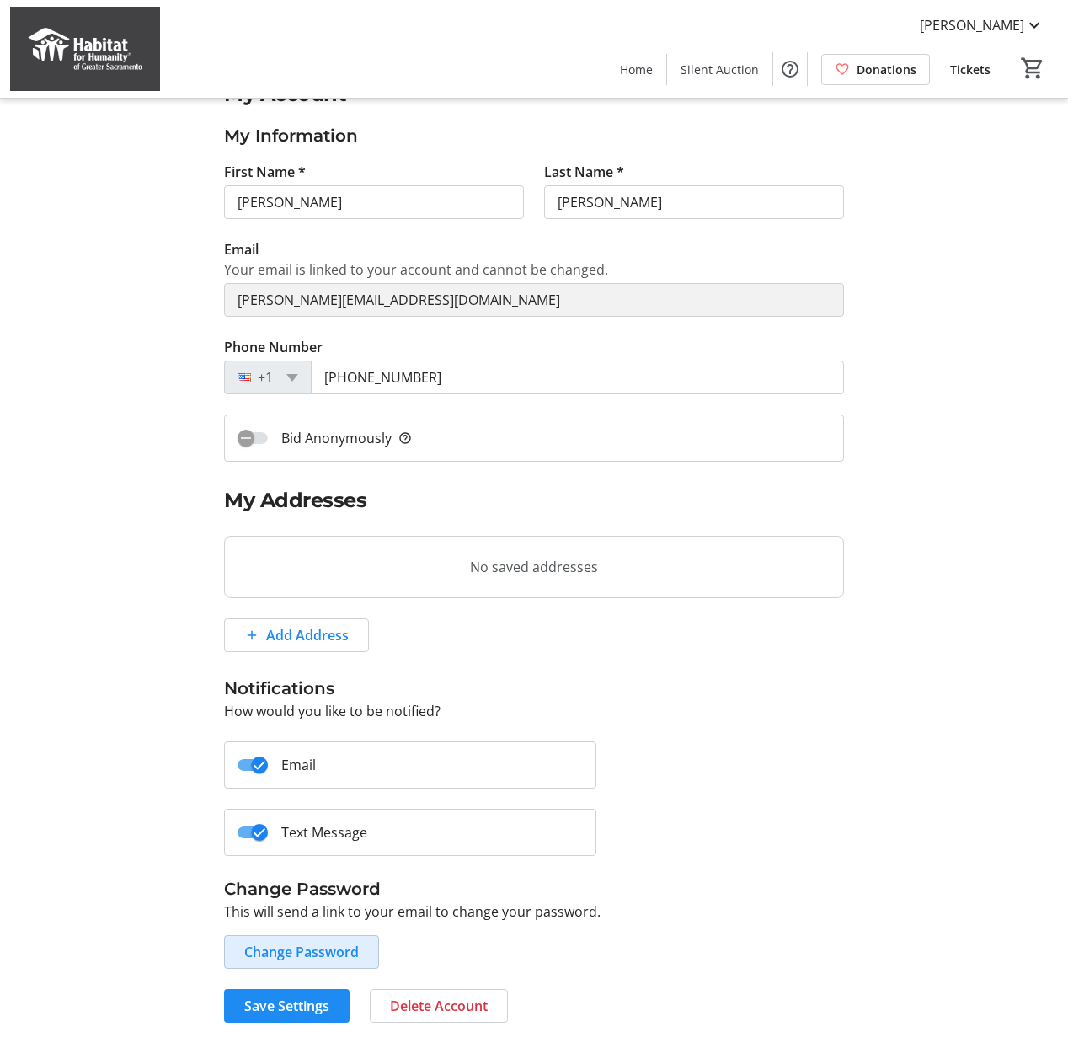
click at [291, 945] on span "Change Password" at bounding box center [301, 952] width 115 height 20
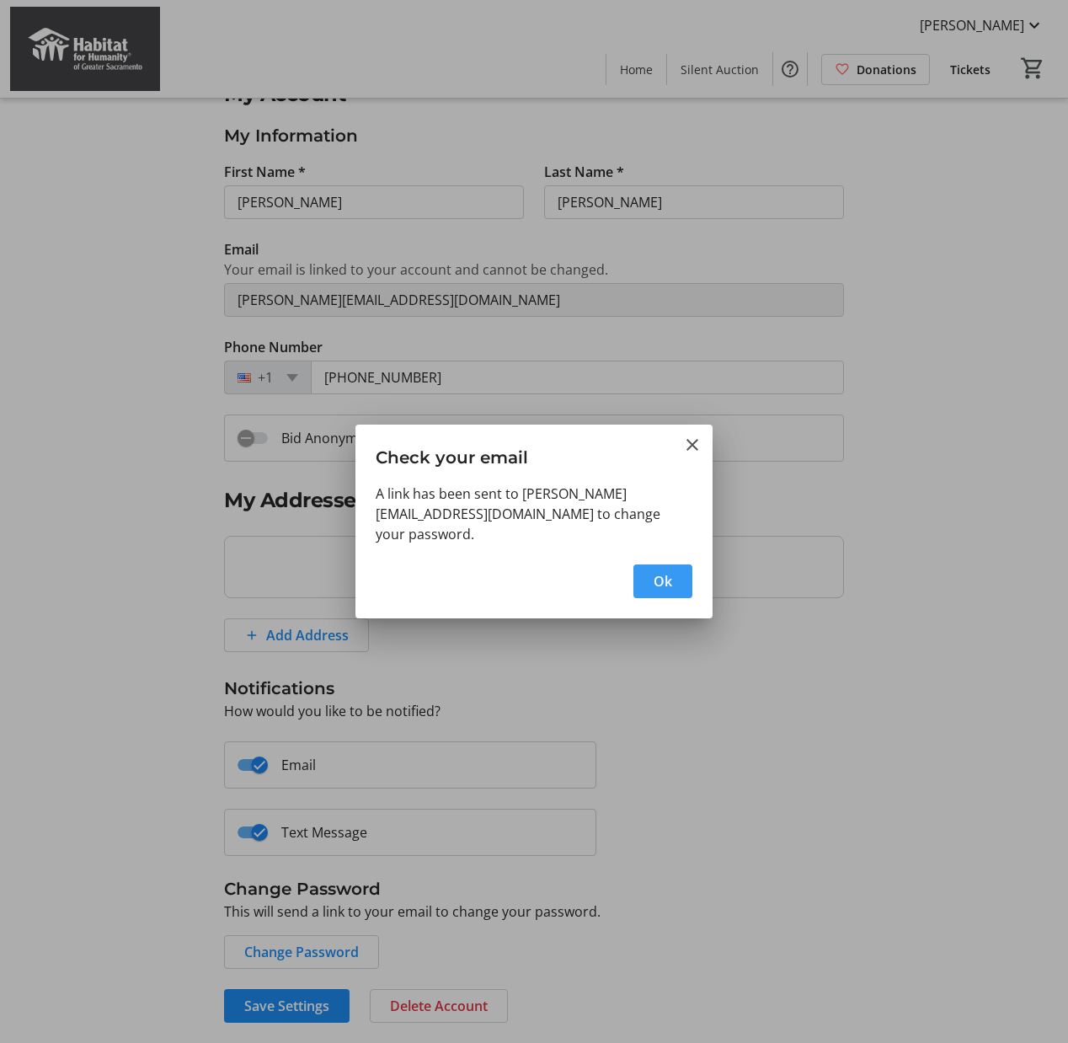
click at [665, 578] on span "Ok" at bounding box center [663, 581] width 19 height 20
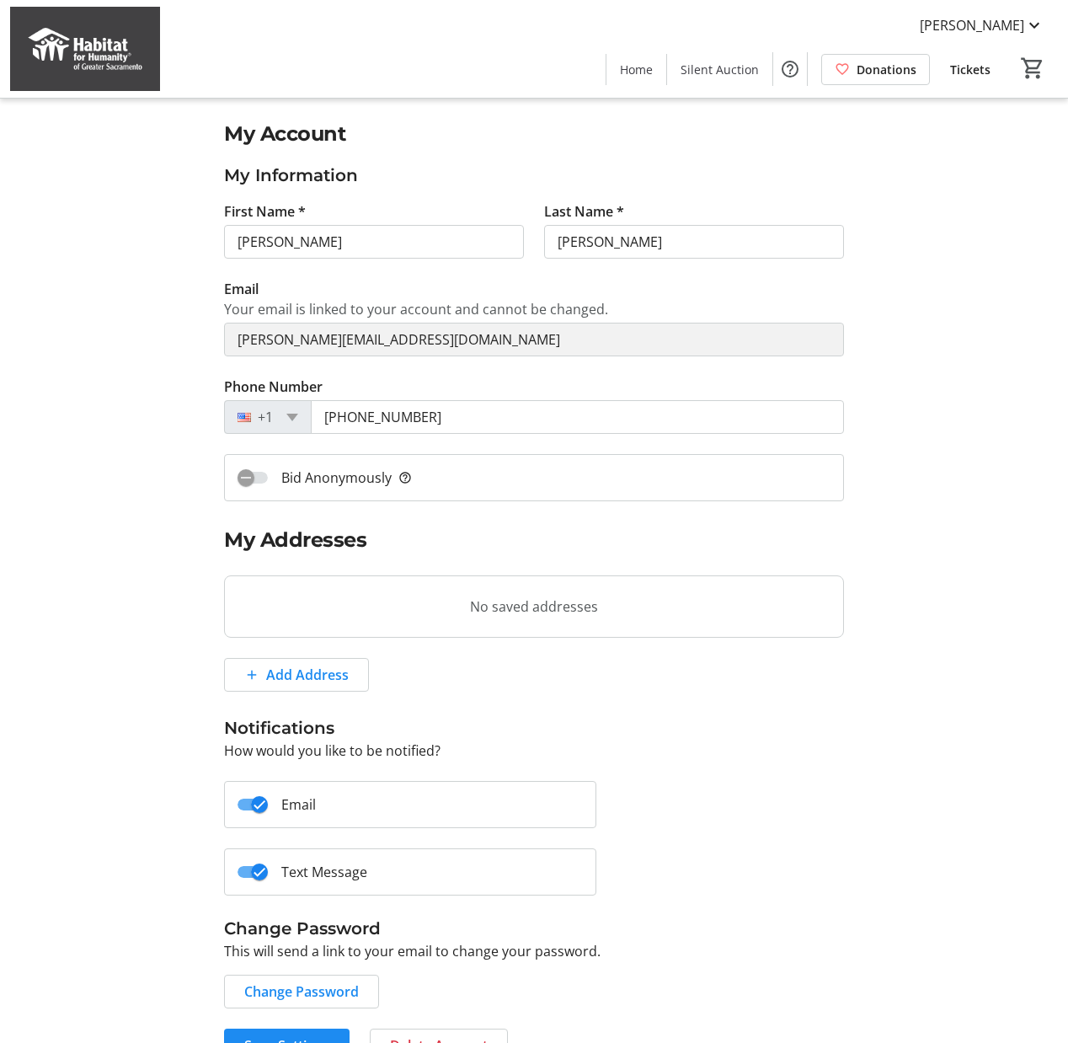
scroll to position [40, 0]
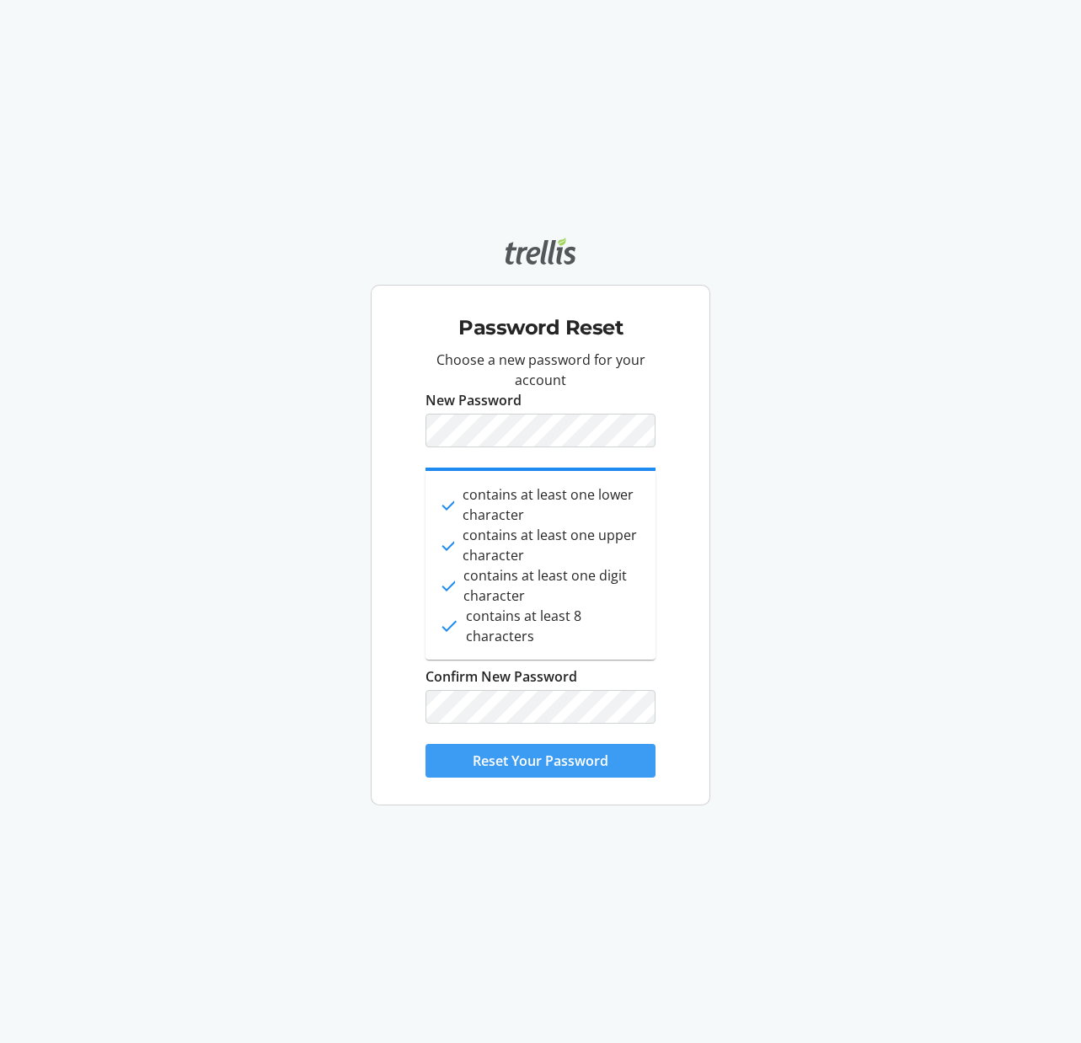
click at [525, 761] on span "Reset Your Password" at bounding box center [541, 761] width 136 height 20
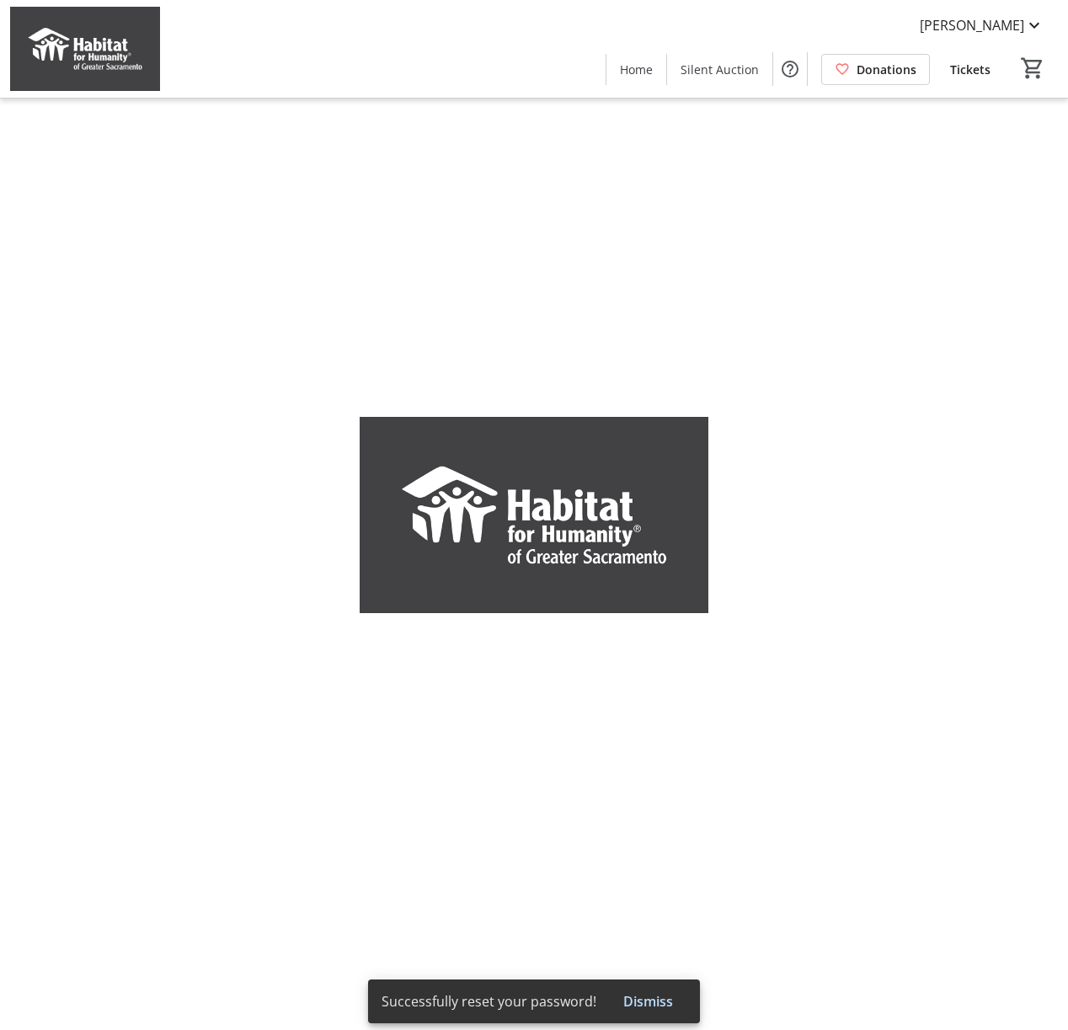
type input "Erika"
type input "Morris"
type input "[PERSON_NAME][EMAIL_ADDRESS][DOMAIN_NAME]"
type input "(916) 671-6137"
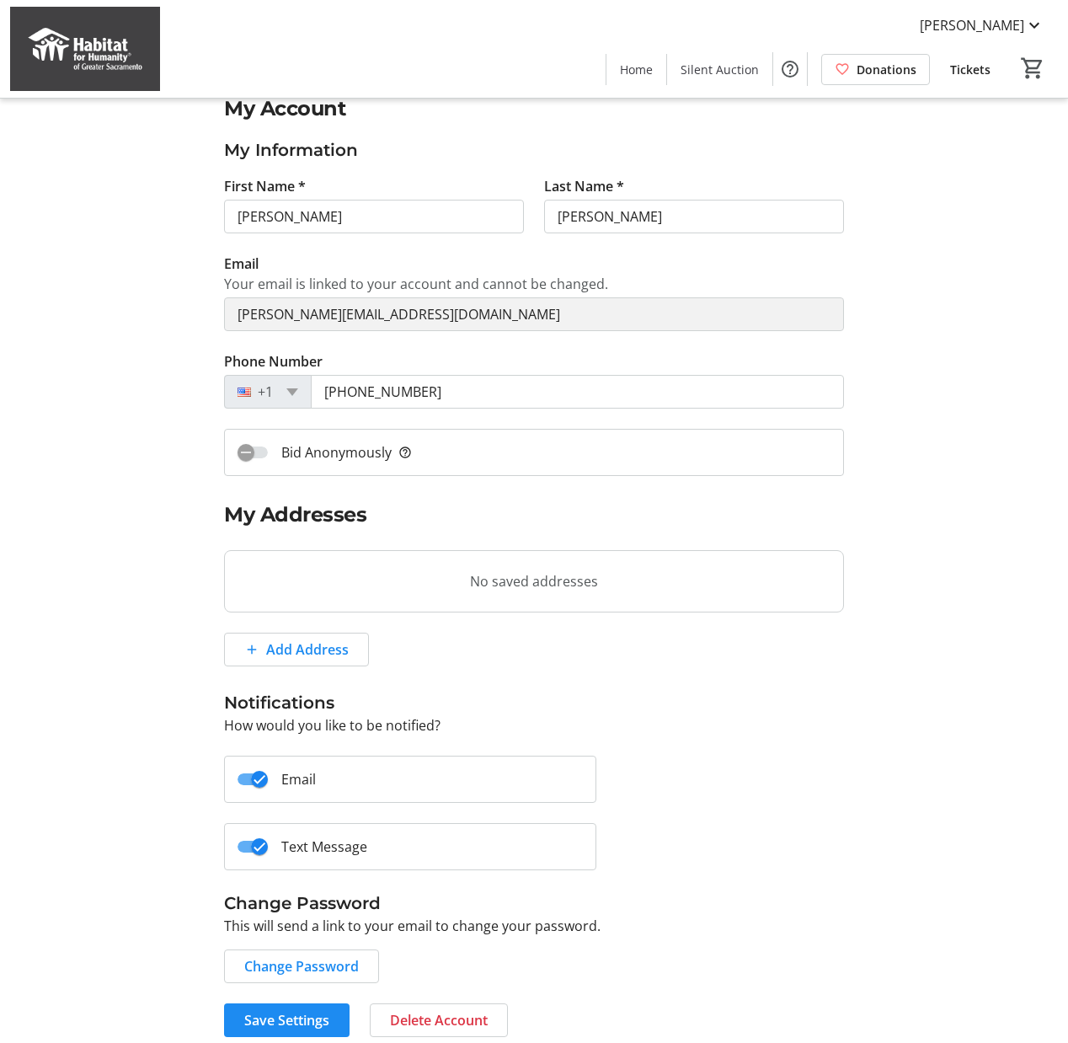
scroll to position [40, 0]
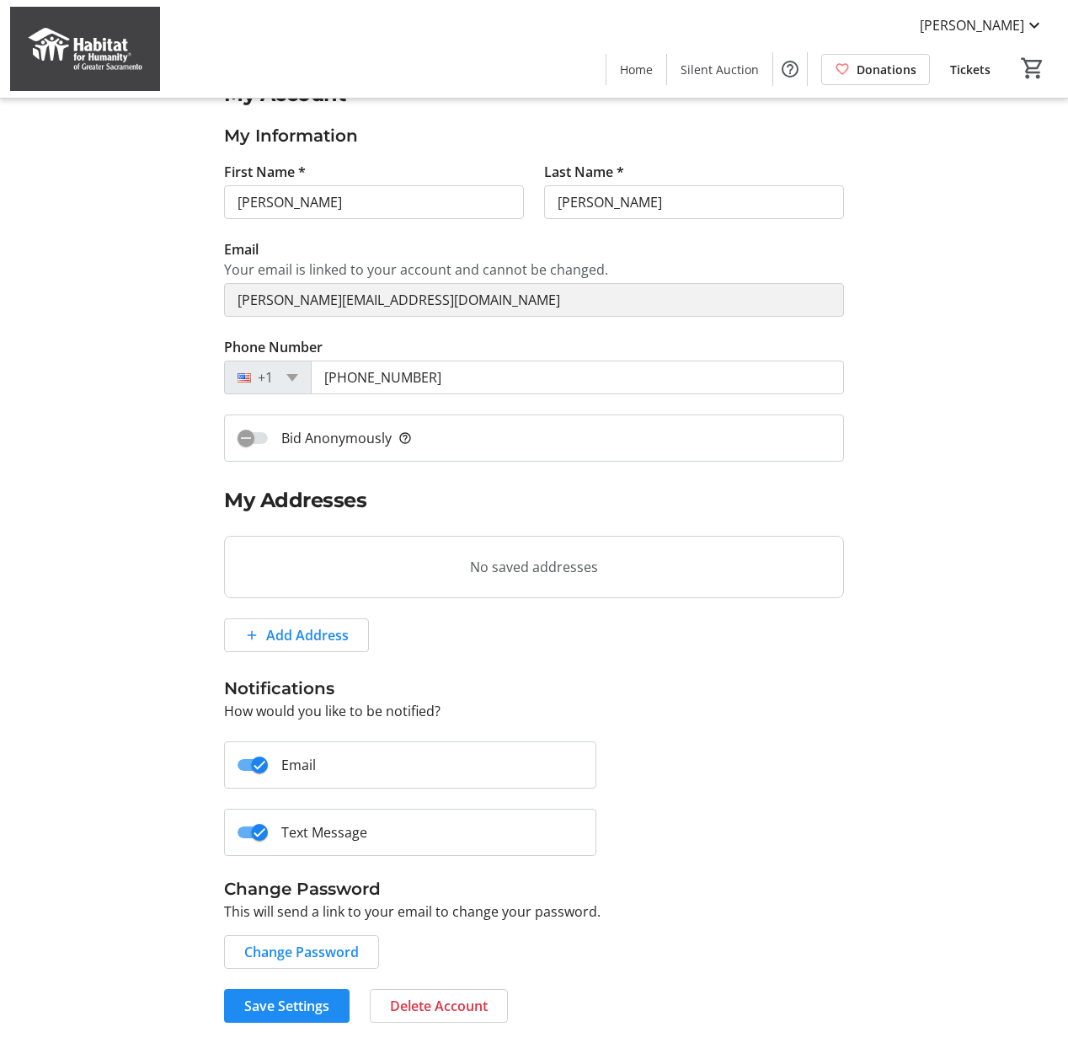
click at [85, 403] on div "My Account My Information First Name * Erika Last Name * Morris Email Your emai…" at bounding box center [534, 550] width 960 height 943
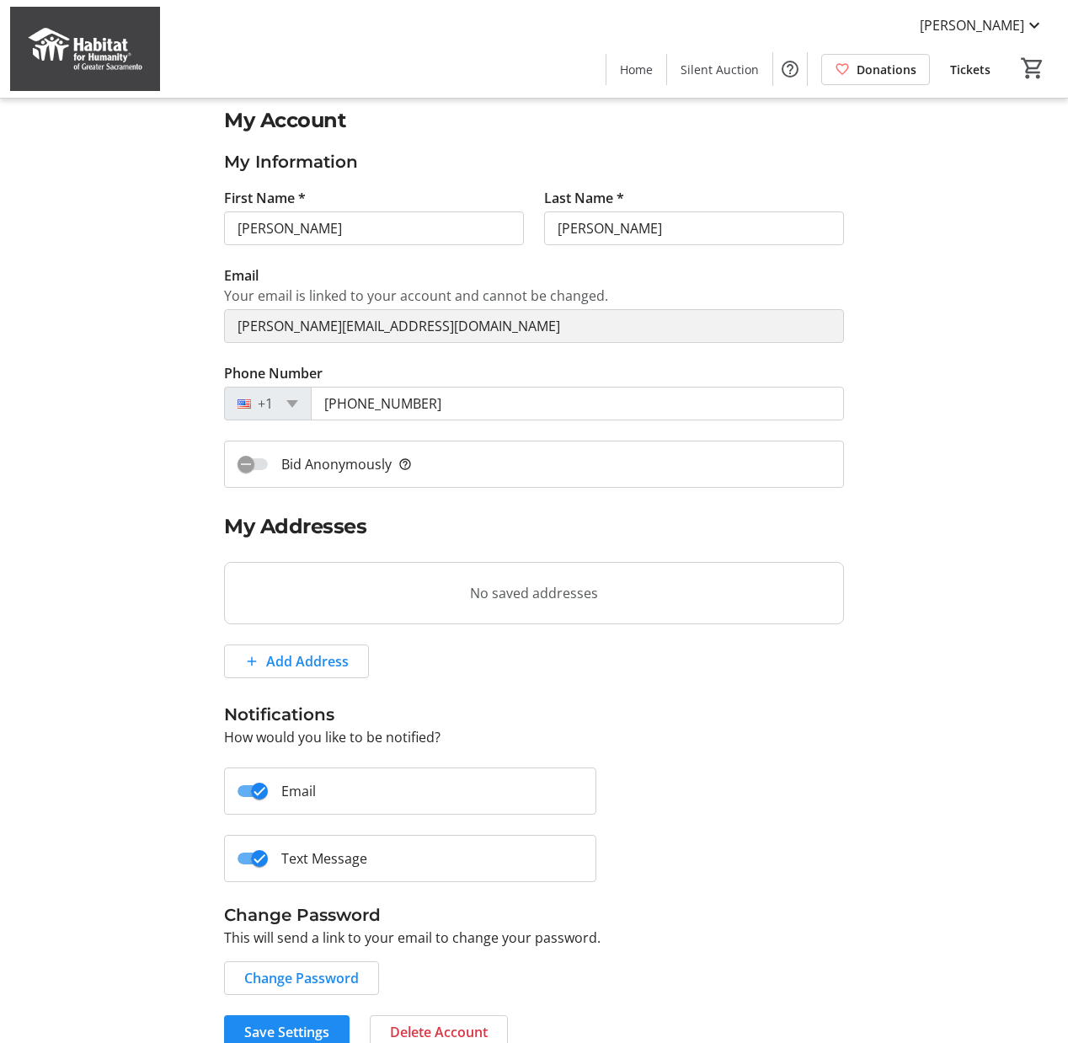
scroll to position [0, 0]
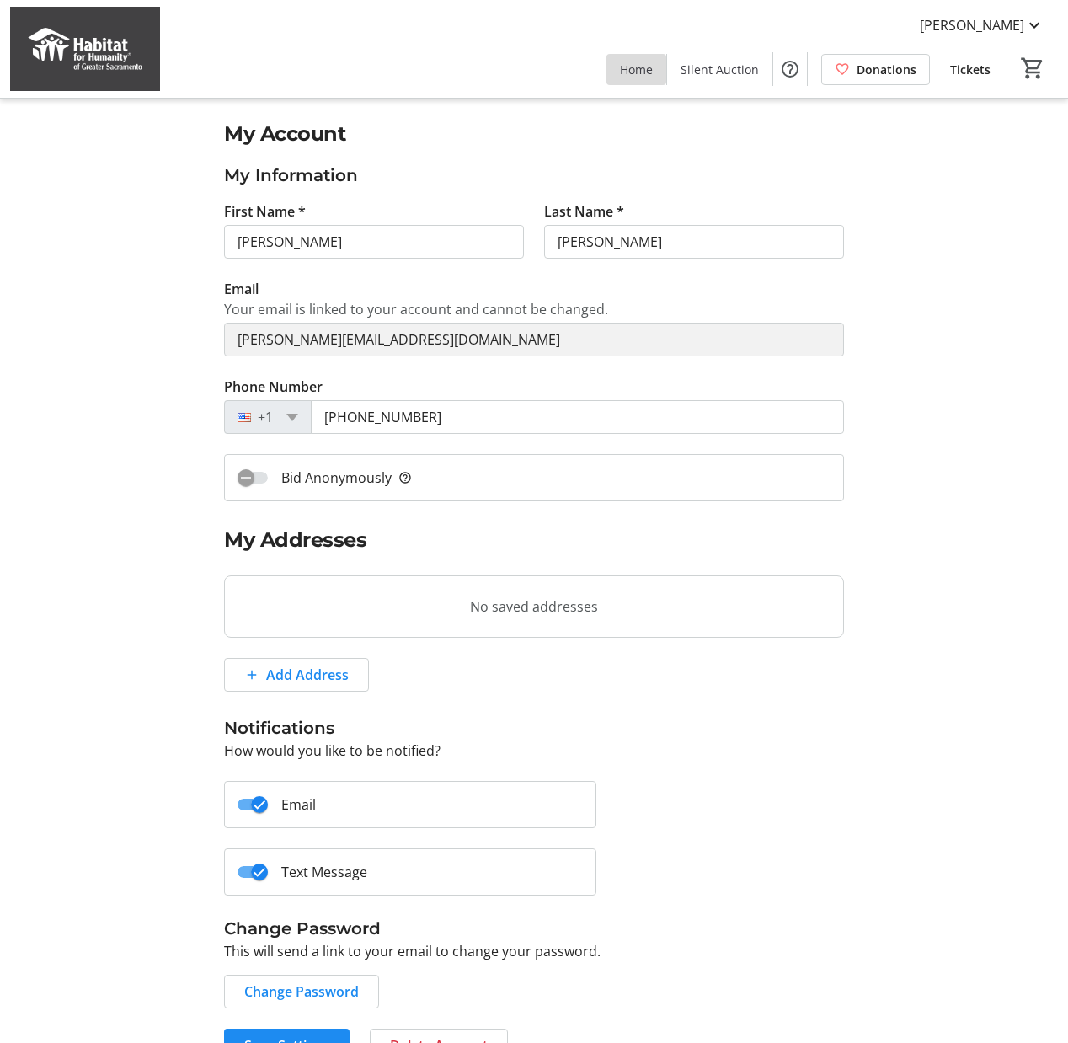
click at [651, 66] on span "Home" at bounding box center [636, 70] width 33 height 18
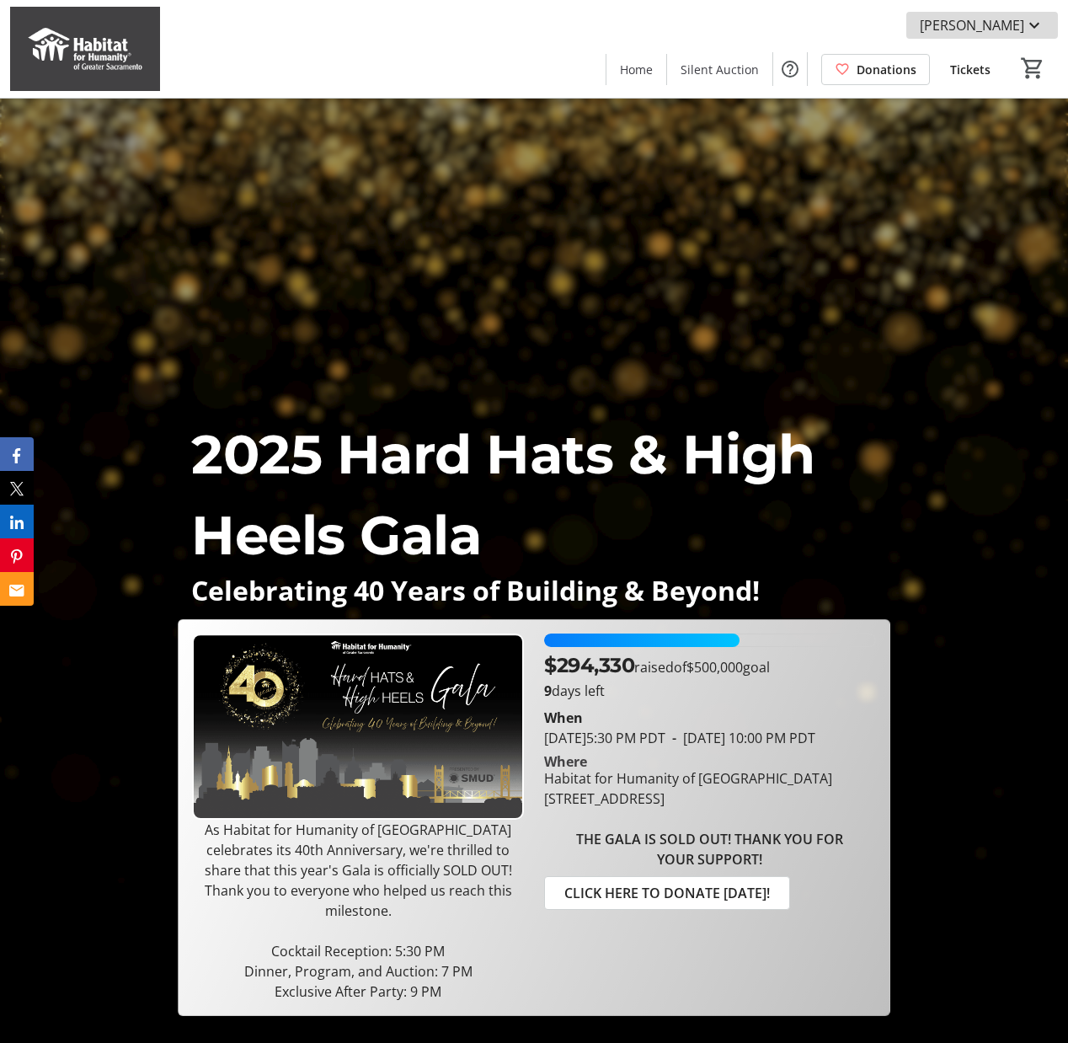
click at [1031, 22] on mat-icon at bounding box center [1034, 25] width 20 height 20
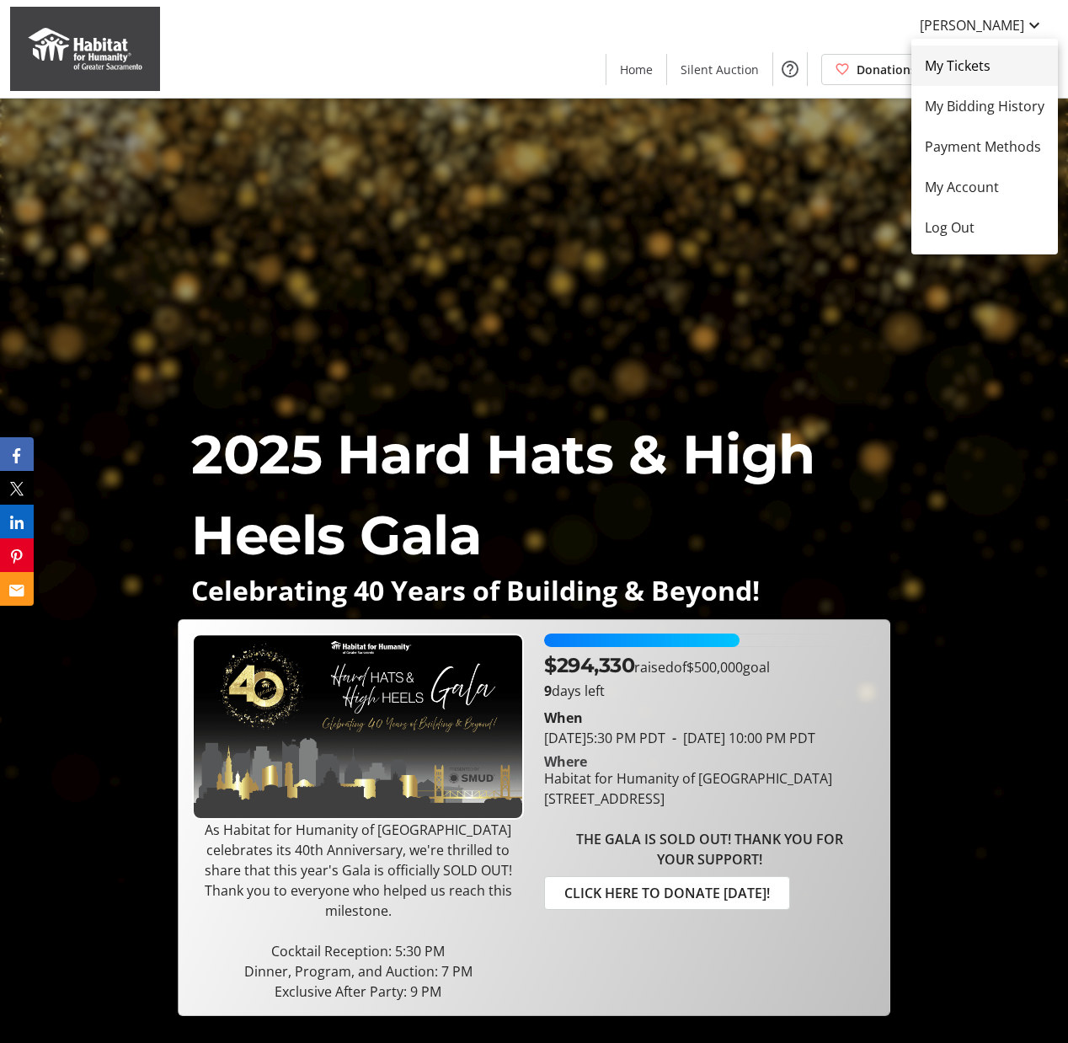
click at [988, 63] on span "My Tickets" at bounding box center [985, 66] width 120 height 20
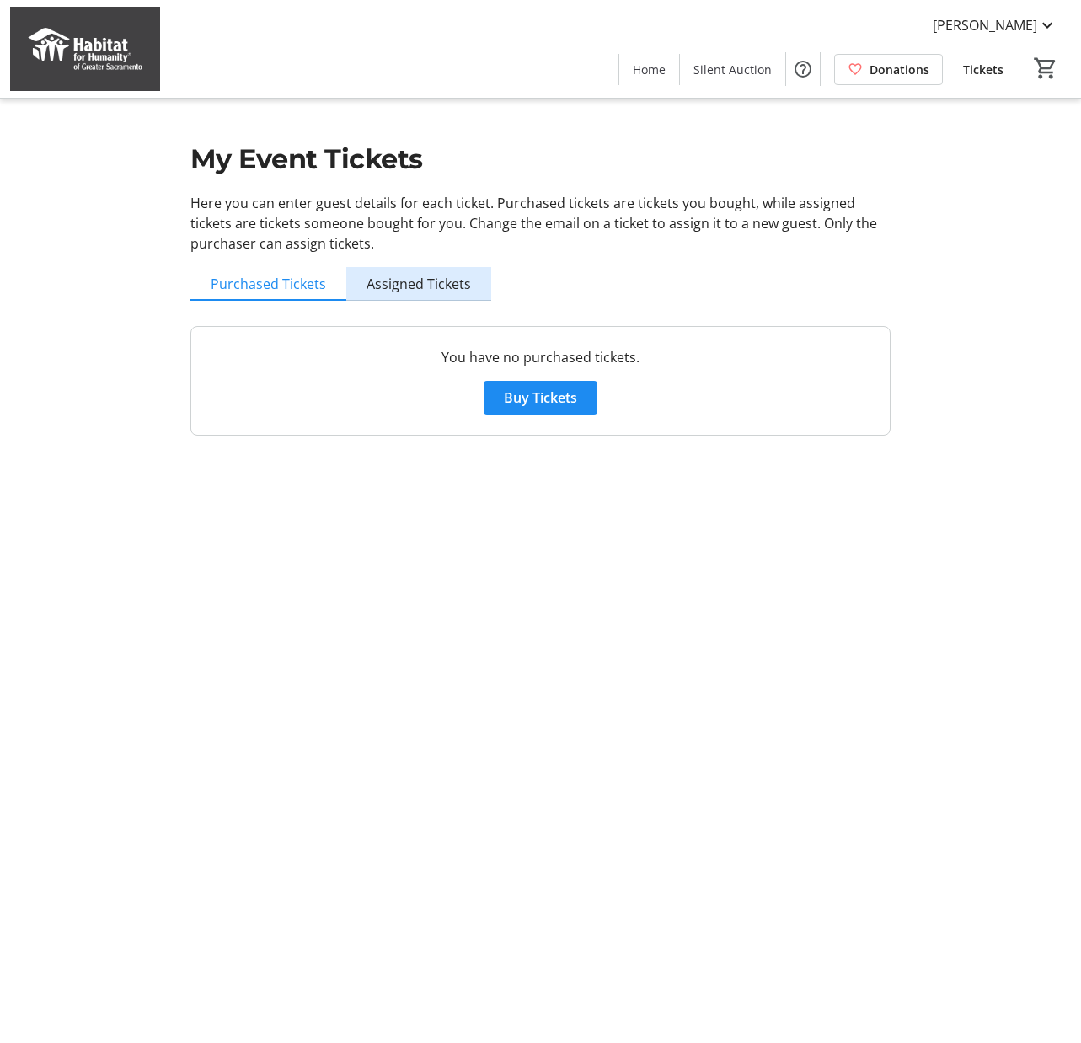
click at [428, 283] on span "Assigned Tickets" at bounding box center [418, 283] width 104 height 13
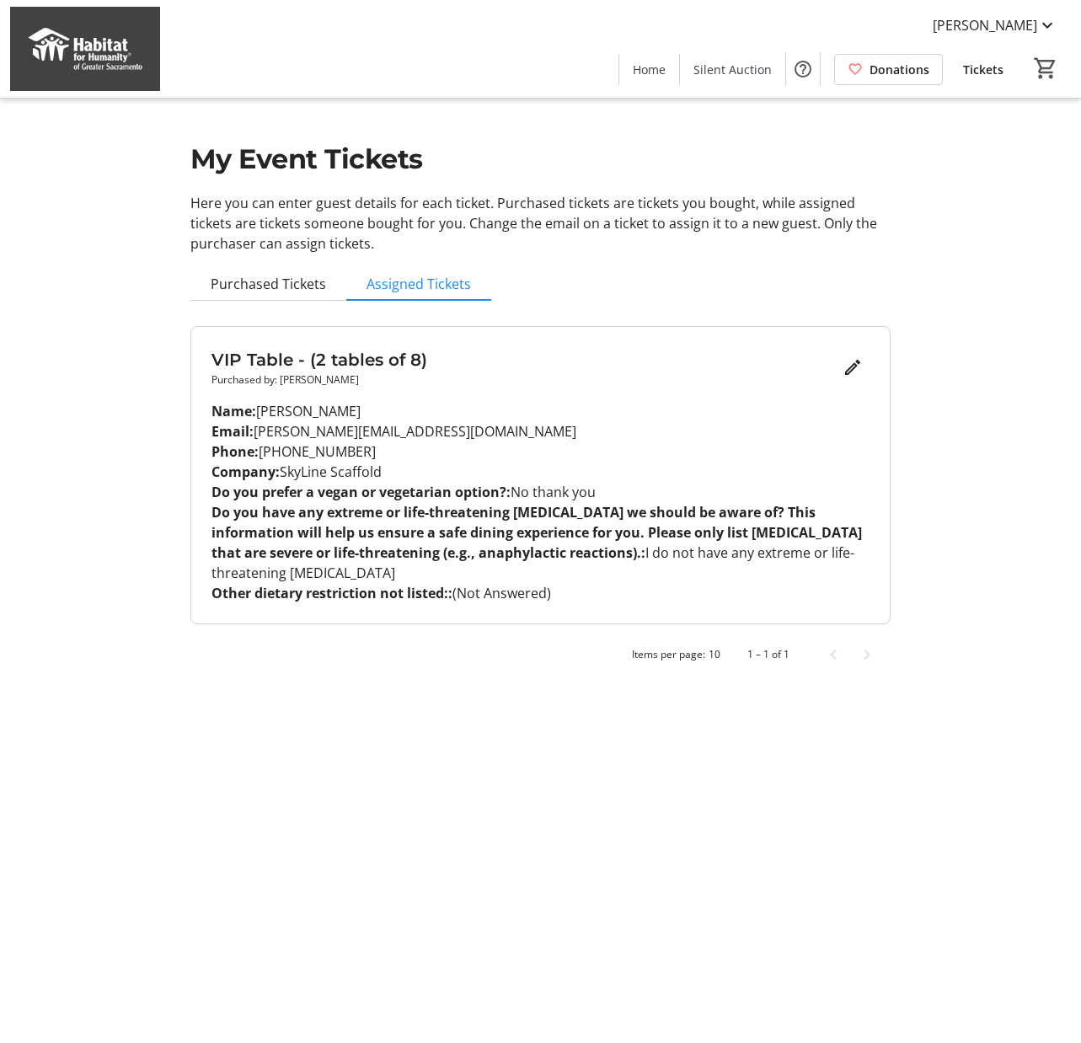
click at [609, 267] on div "My Event Tickets Here you can enter guest details for each ticket. Purchased ti…" at bounding box center [540, 346] width 720 height 692
click at [502, 52] on div "Erika Morris Home Silent Auction Donations Tickets 0" at bounding box center [540, 49] width 1081 height 98
